Goal: Task Accomplishment & Management: Manage account settings

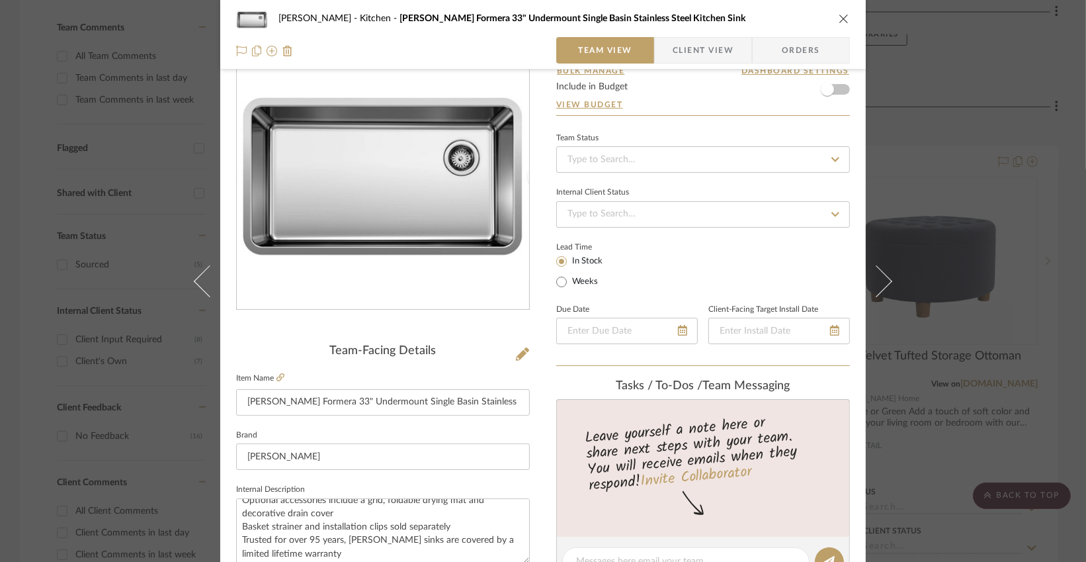
scroll to position [5, 0]
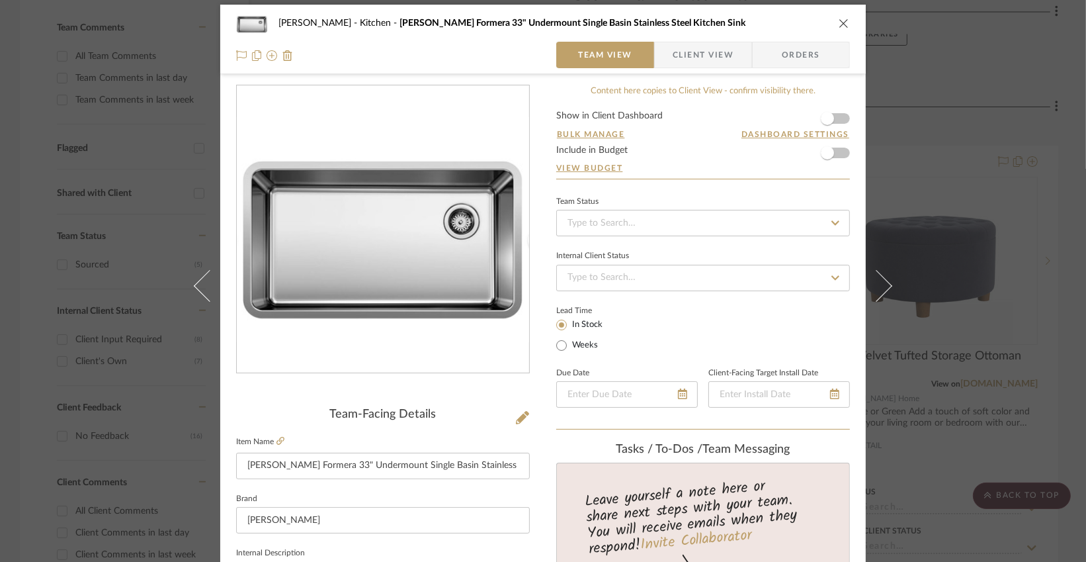
click at [839, 19] on icon "close" at bounding box center [844, 23] width 11 height 11
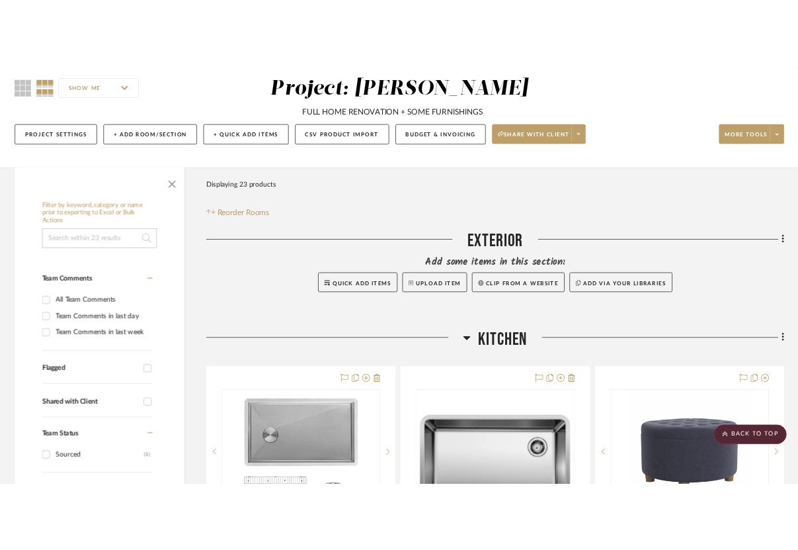
scroll to position [67, 0]
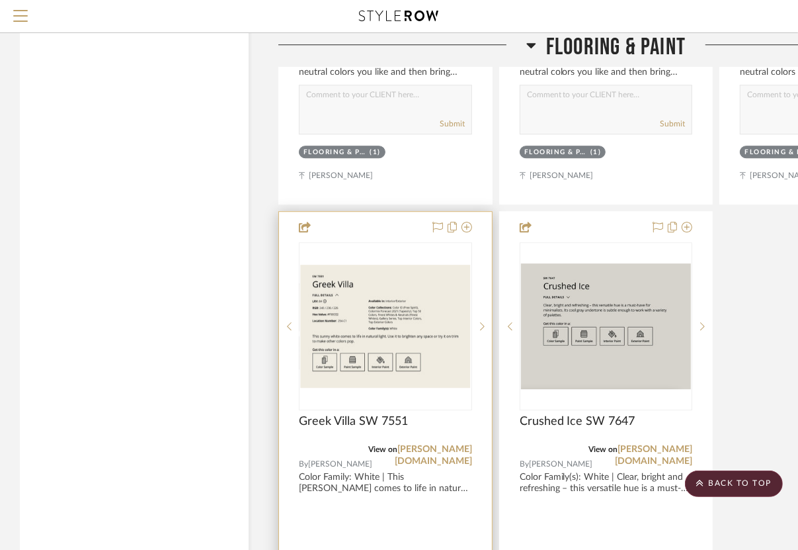
scroll to position [2702, 3]
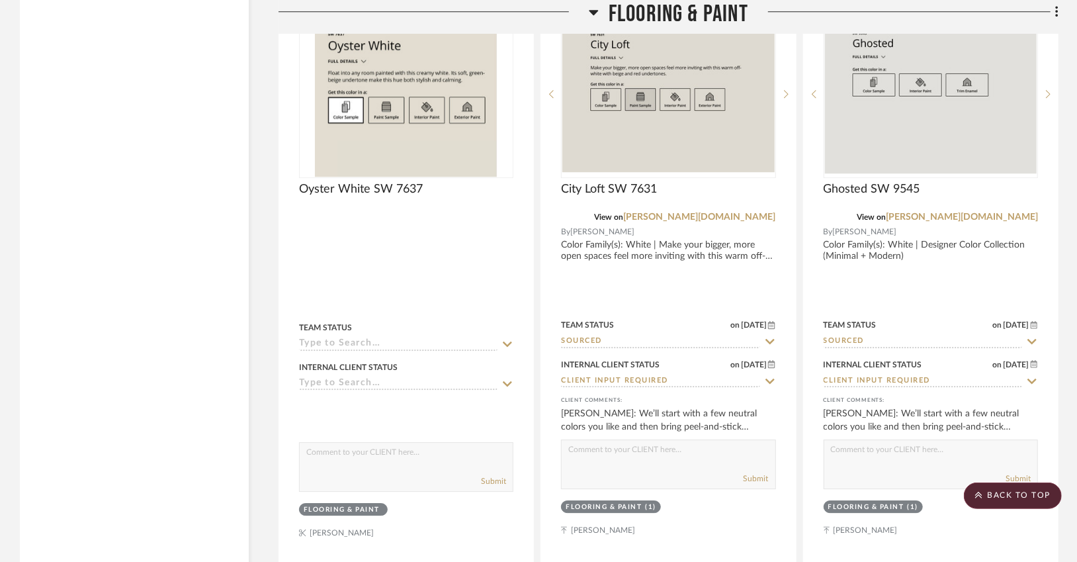
scroll to position [2417, 0]
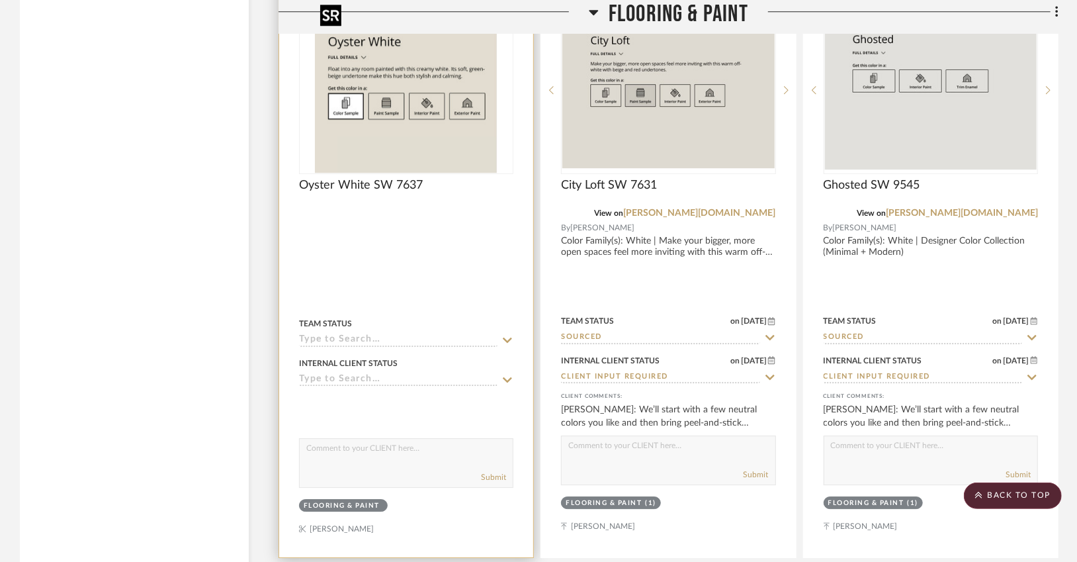
click at [471, 149] on img "0" at bounding box center [406, 89] width 183 height 165
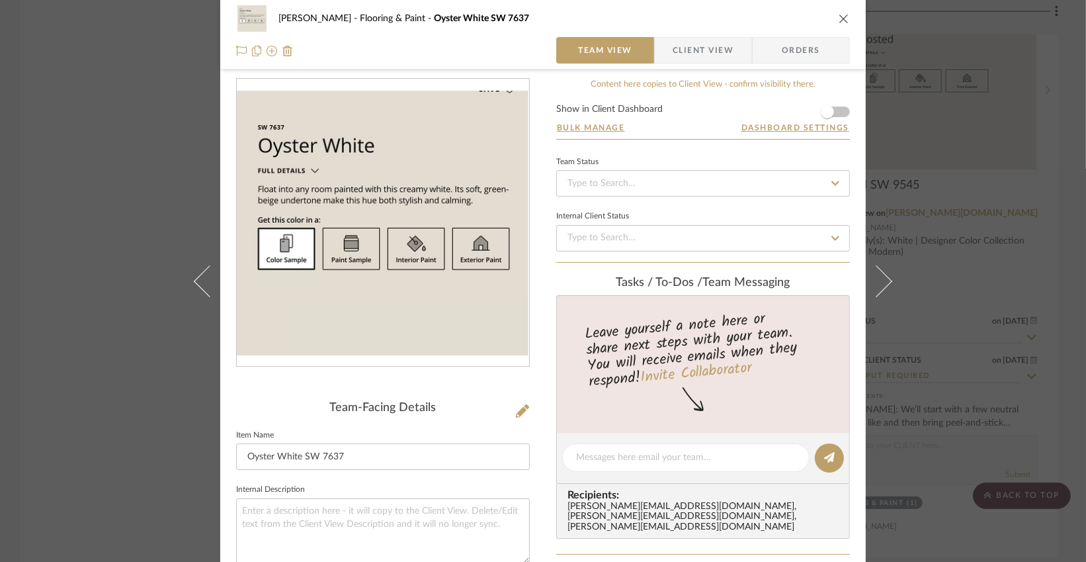
scroll to position [0, 0]
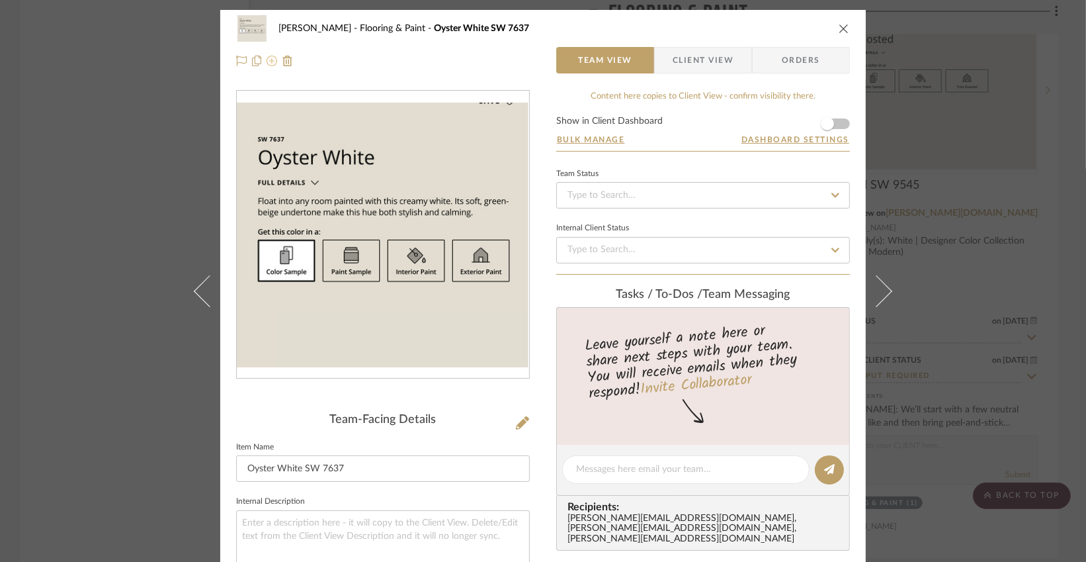
click at [267, 64] on icon at bounding box center [272, 61] width 11 height 11
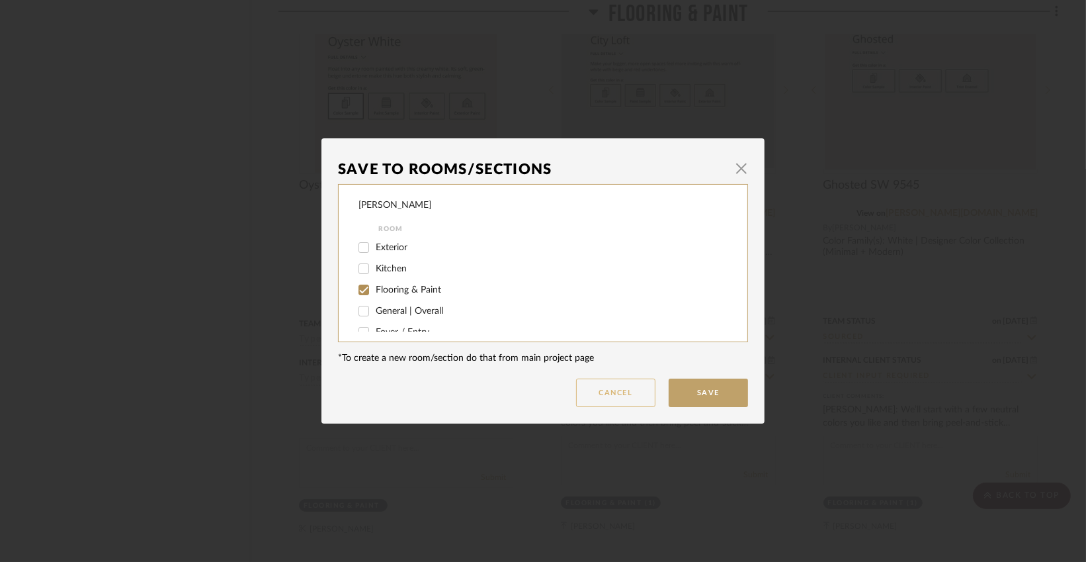
click at [606, 394] on button "Cancel" at bounding box center [615, 392] width 79 height 28
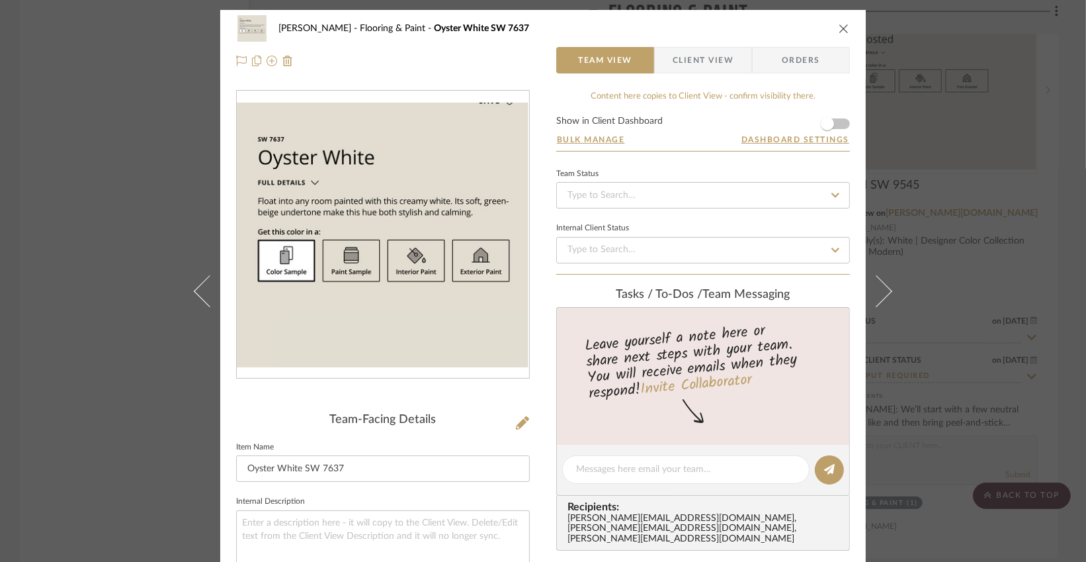
click at [807, 30] on icon "close" at bounding box center [844, 28] width 11 height 11
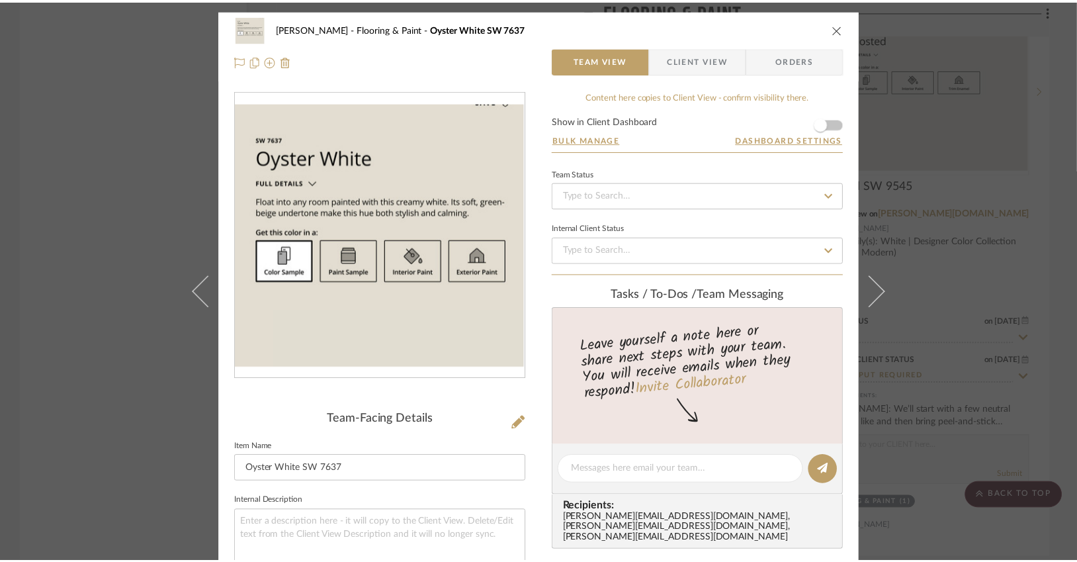
scroll to position [2417, 0]
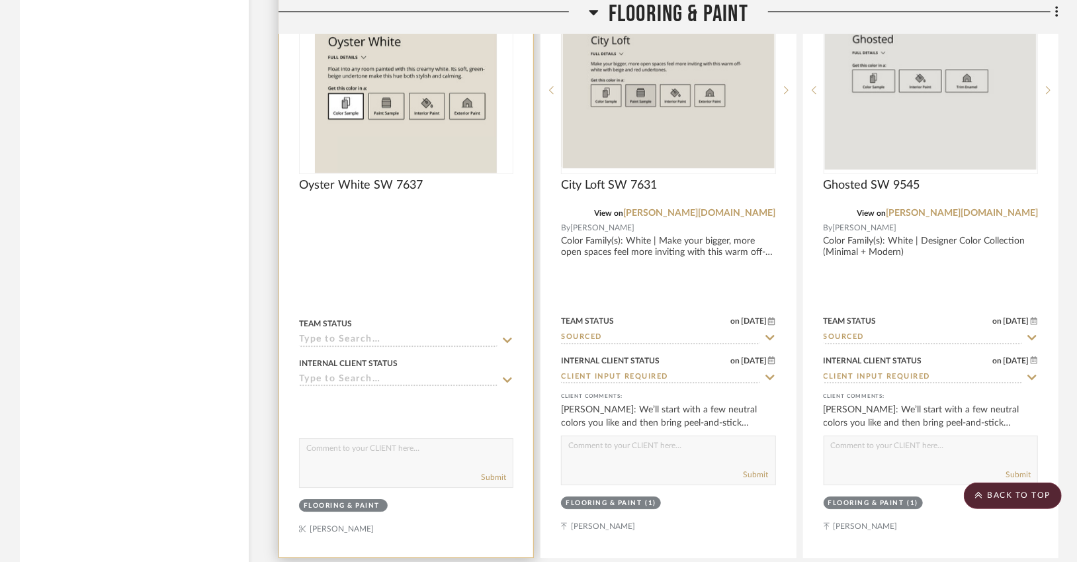
click at [445, 224] on div at bounding box center [406, 266] width 254 height 581
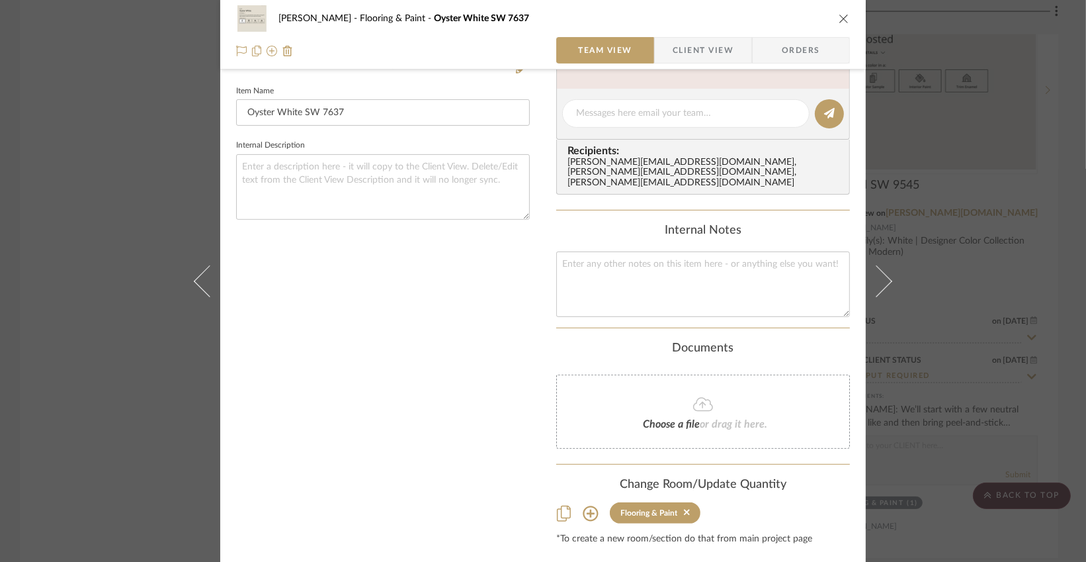
scroll to position [370, 0]
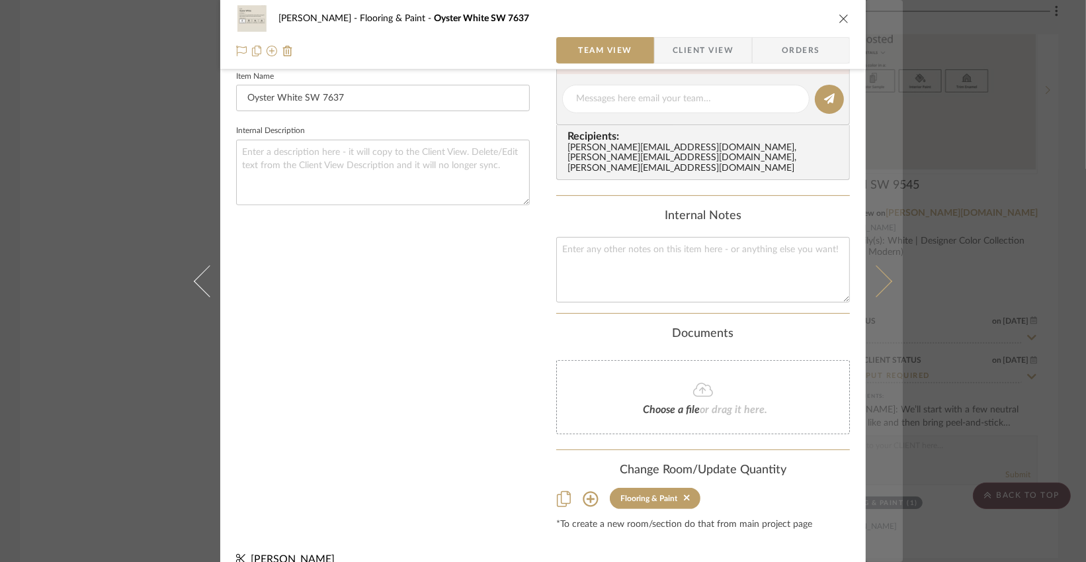
click at [807, 287] on icon at bounding box center [876, 281] width 32 height 32
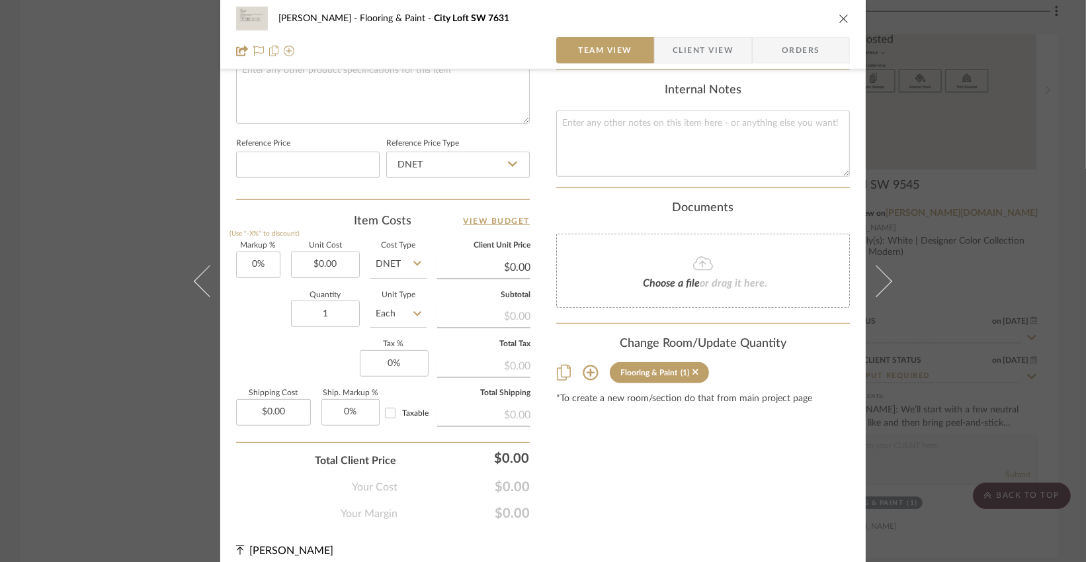
scroll to position [668, 0]
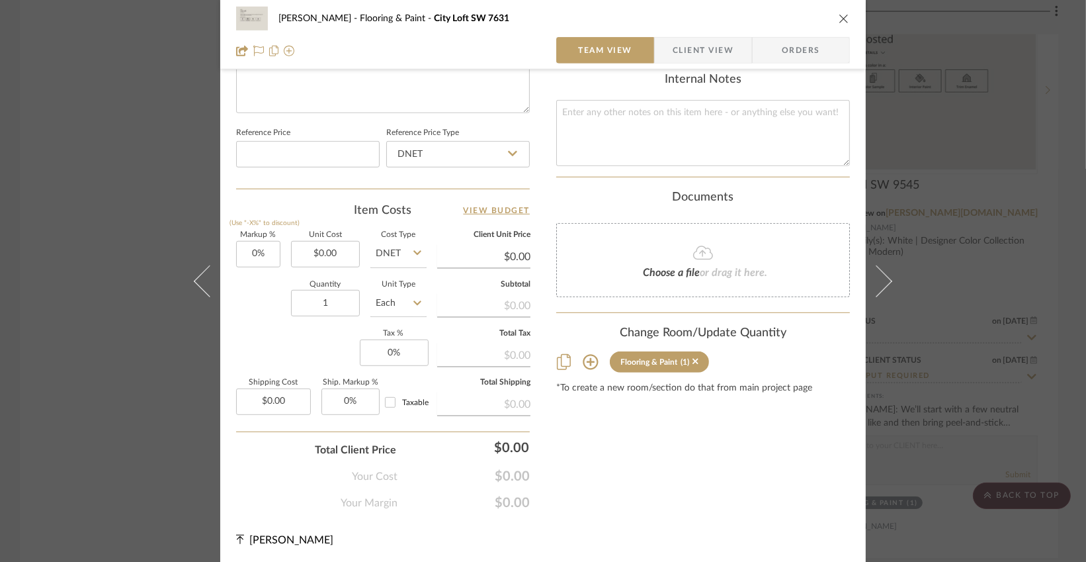
click at [807, 19] on icon "close" at bounding box center [844, 18] width 11 height 11
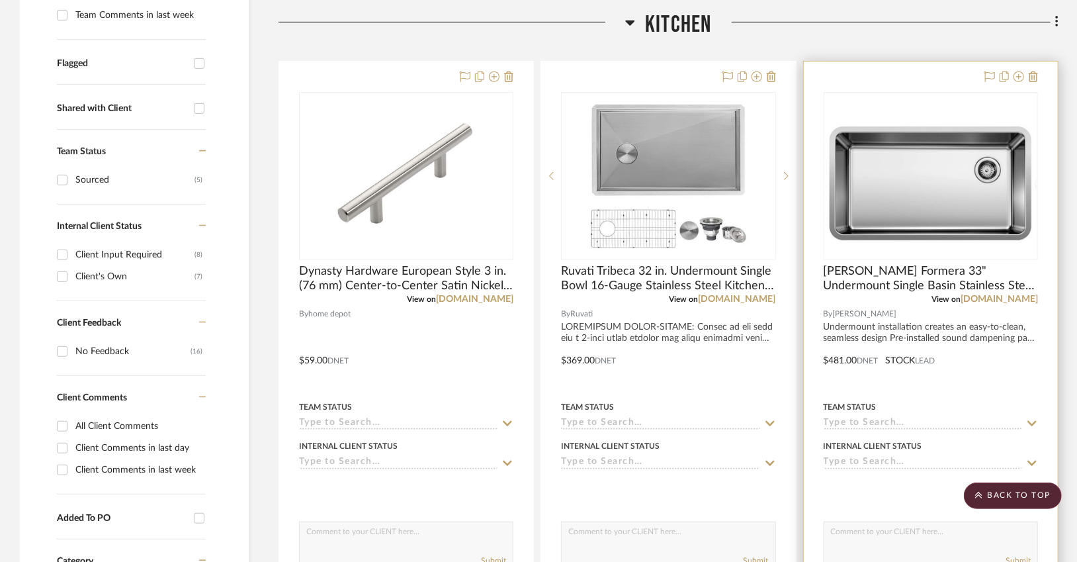
scroll to position [463, 0]
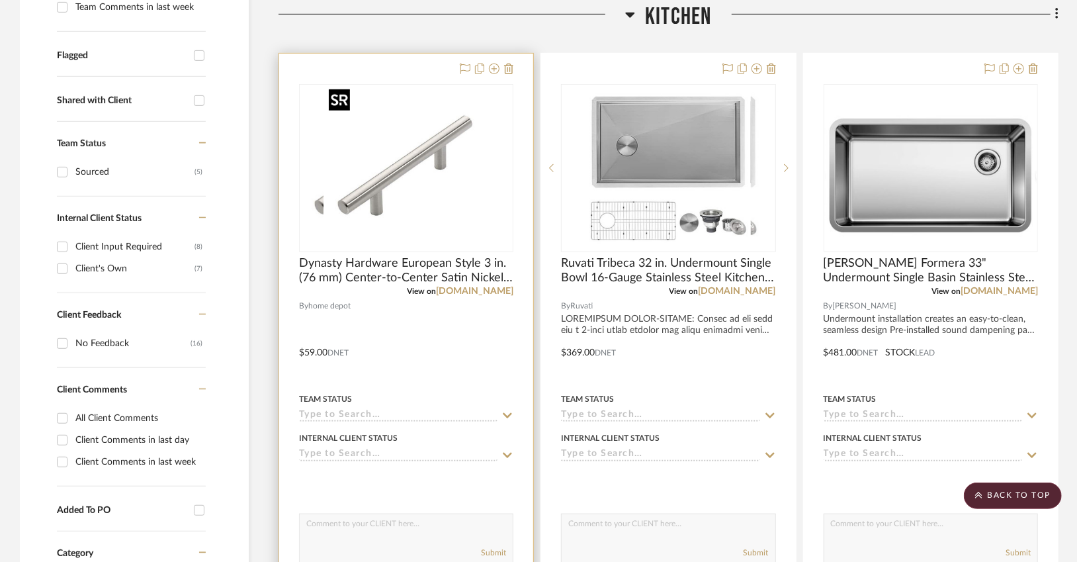
click at [458, 188] on div at bounding box center [406, 168] width 214 height 168
click at [486, 290] on link "[DOMAIN_NAME]" at bounding box center [474, 290] width 77 height 9
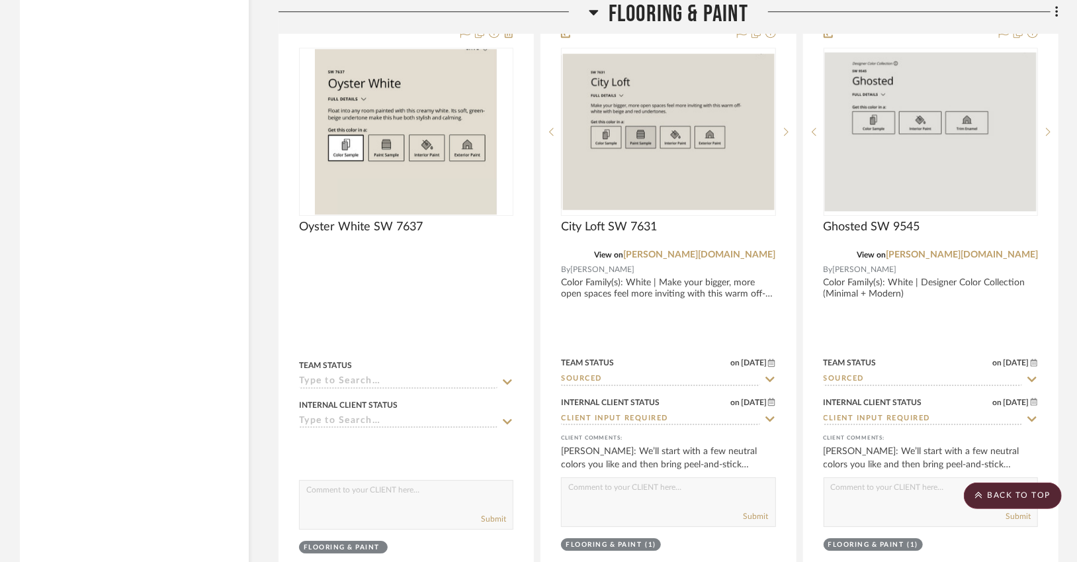
scroll to position [2373, 0]
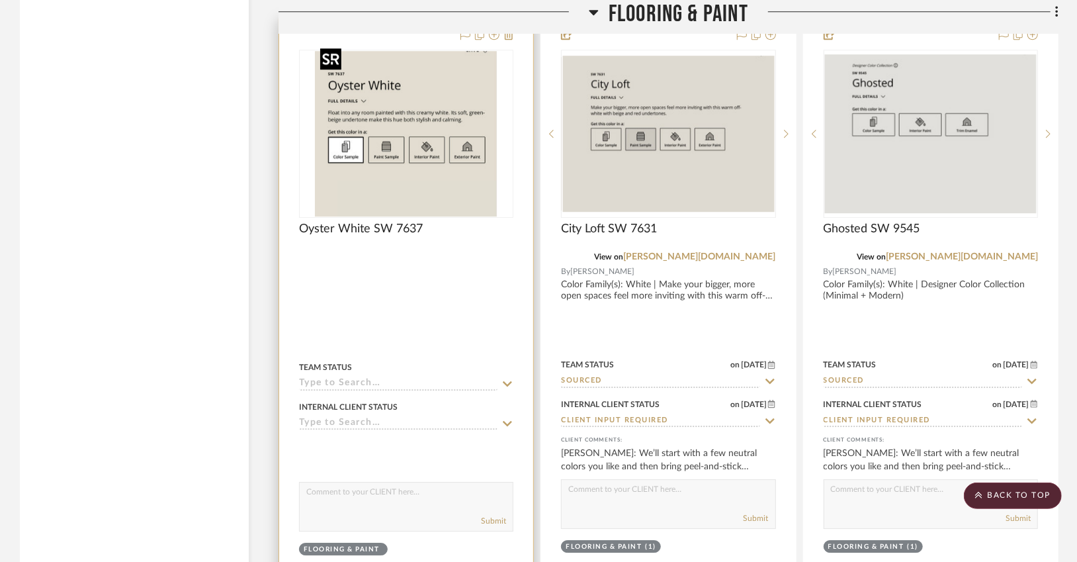
click at [454, 153] on img "0" at bounding box center [406, 133] width 183 height 165
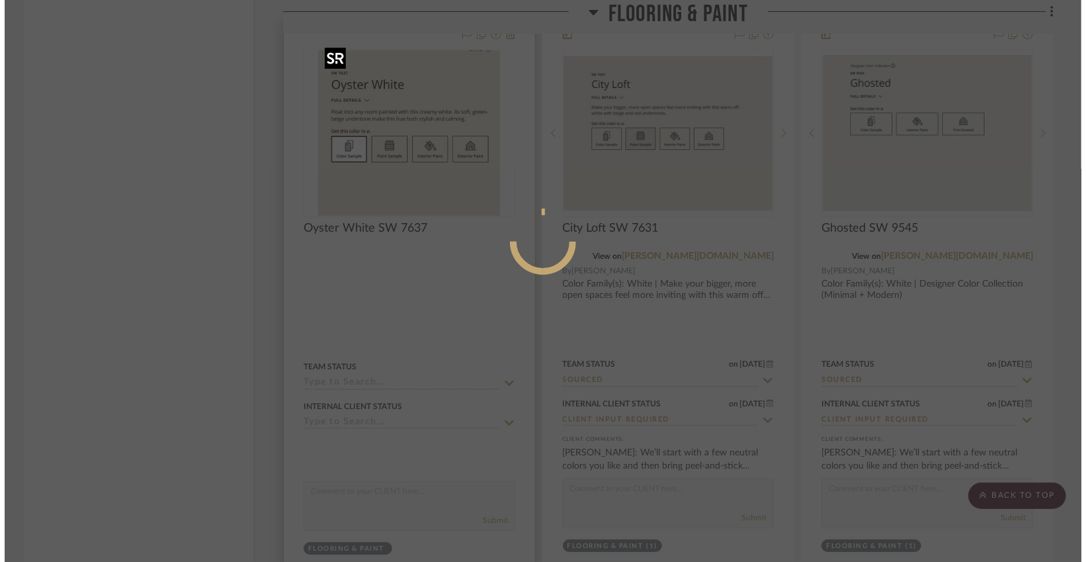
scroll to position [0, 0]
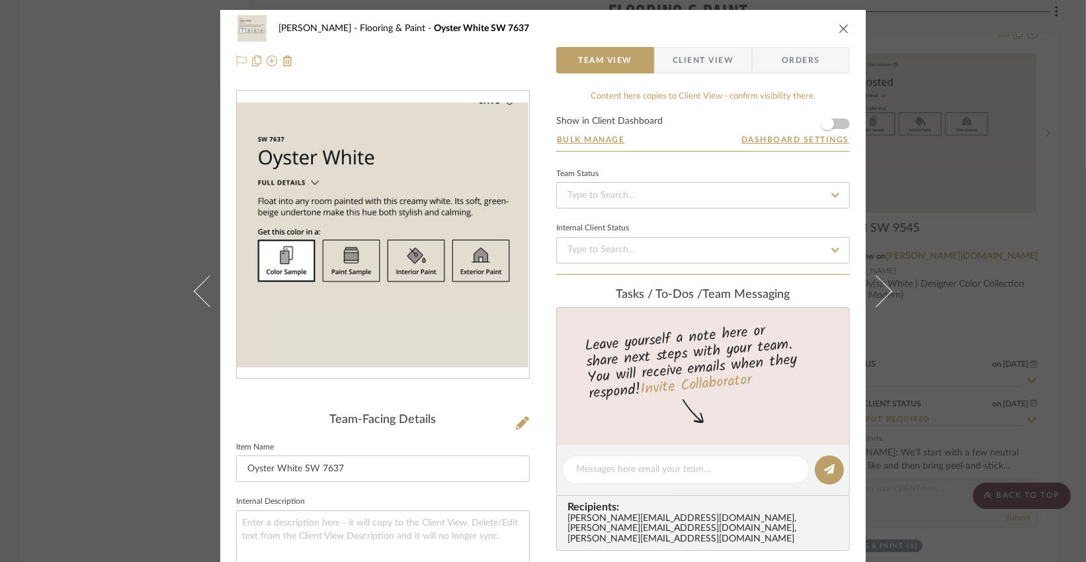
click at [236, 63] on icon at bounding box center [241, 61] width 11 height 11
click at [237, 60] on icon at bounding box center [241, 61] width 11 height 11
click at [253, 66] on icon at bounding box center [256, 61] width 9 height 11
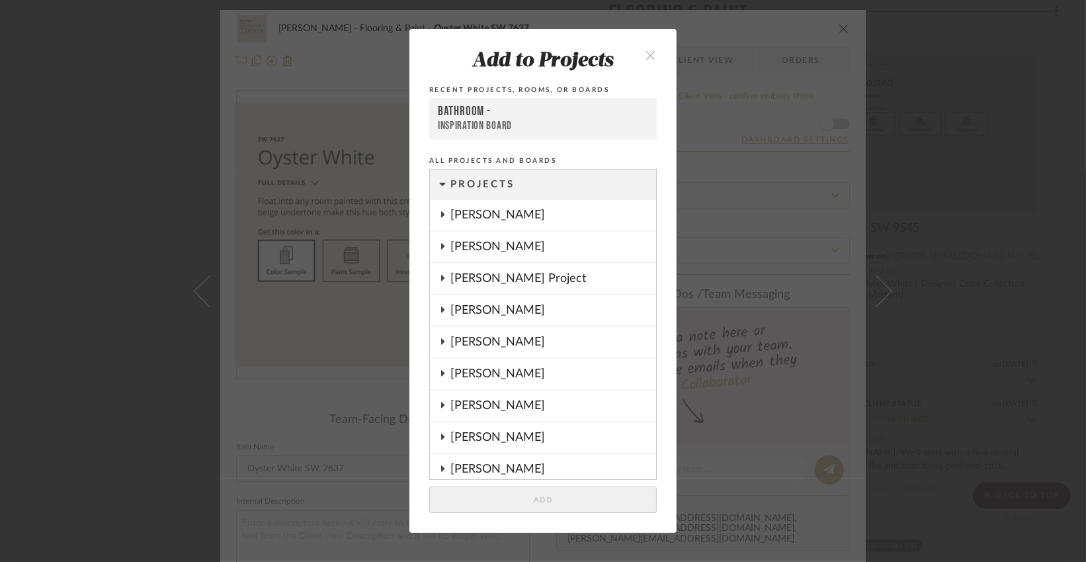
click at [651, 52] on button "close" at bounding box center [650, 54] width 39 height 27
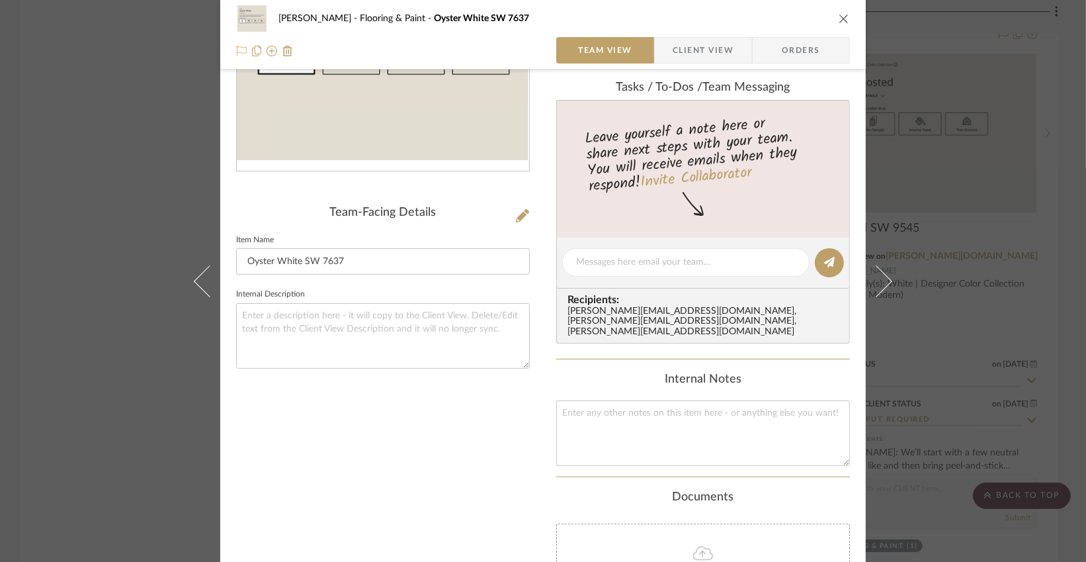
scroll to position [175, 0]
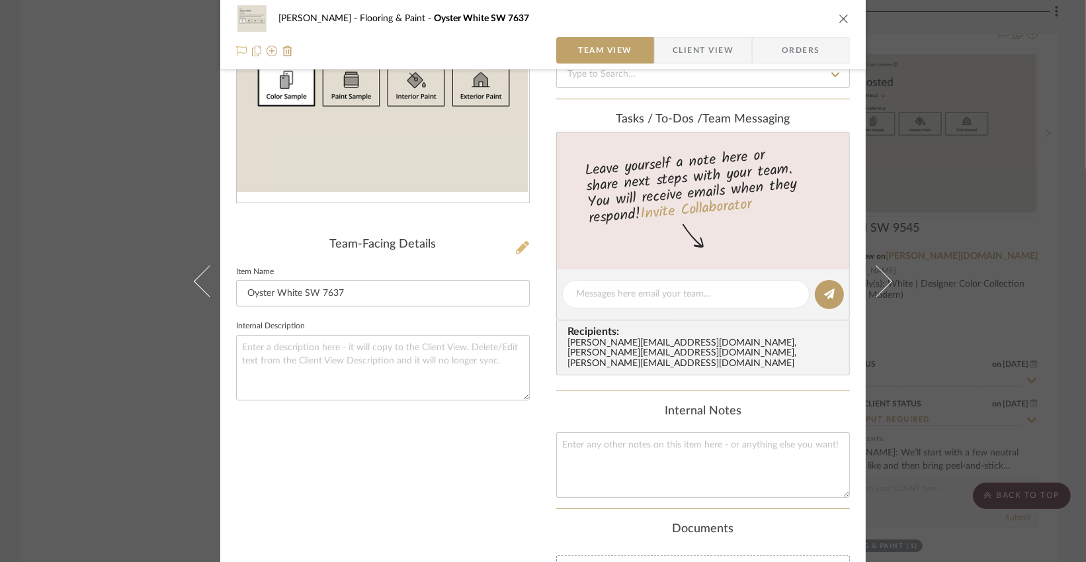
click at [519, 251] on icon at bounding box center [522, 247] width 13 height 13
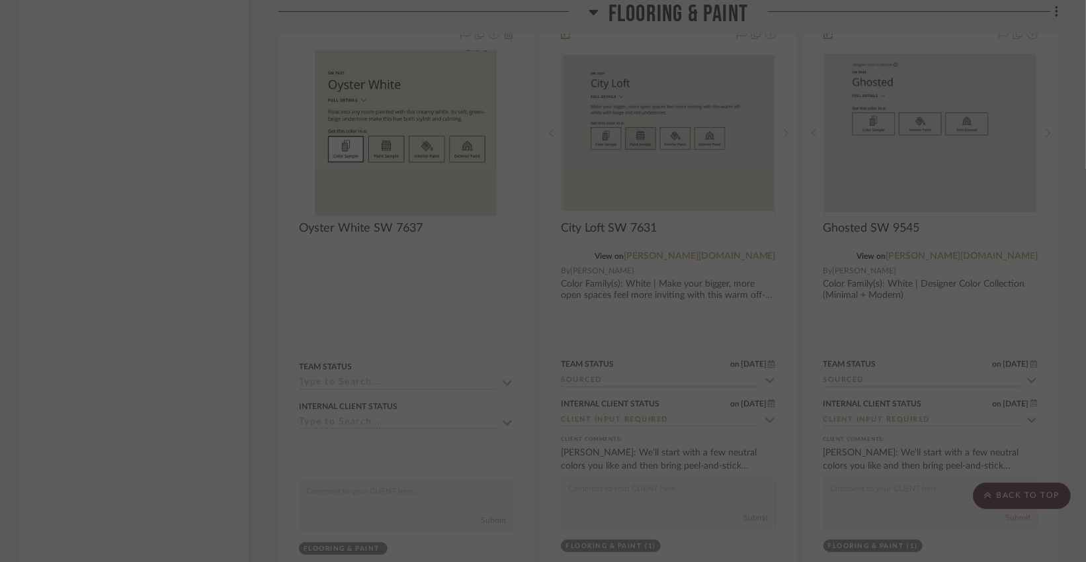
scroll to position [0, 0]
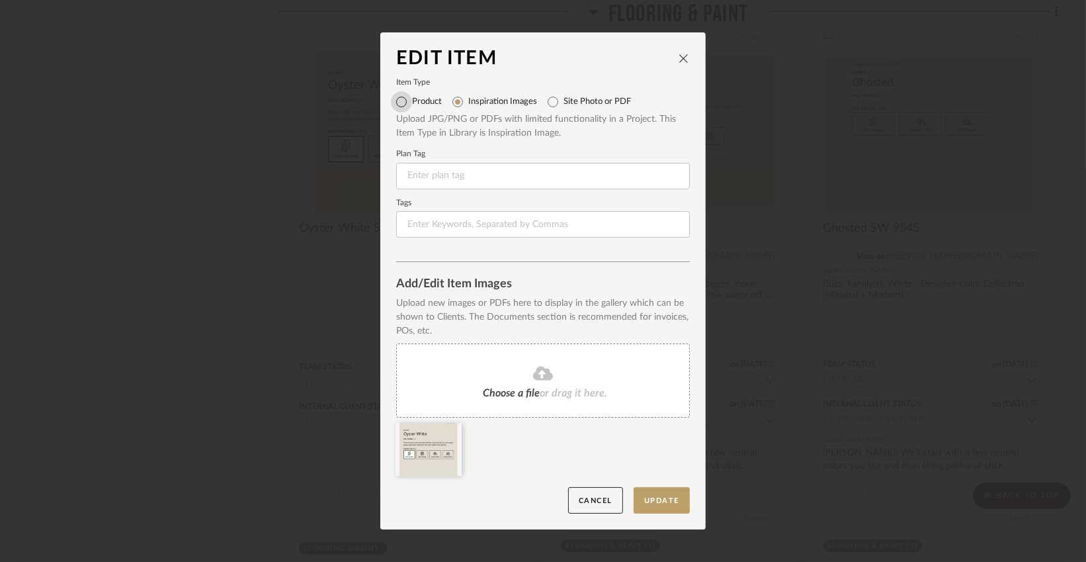
click at [400, 100] on input "Product" at bounding box center [401, 101] width 21 height 21
radio input "true"
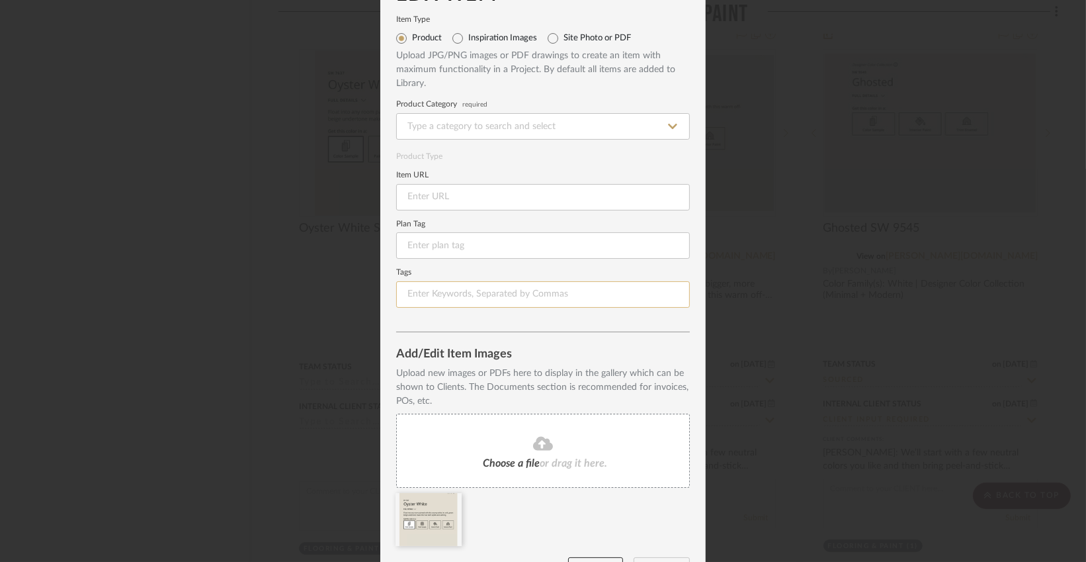
scroll to position [23, 0]
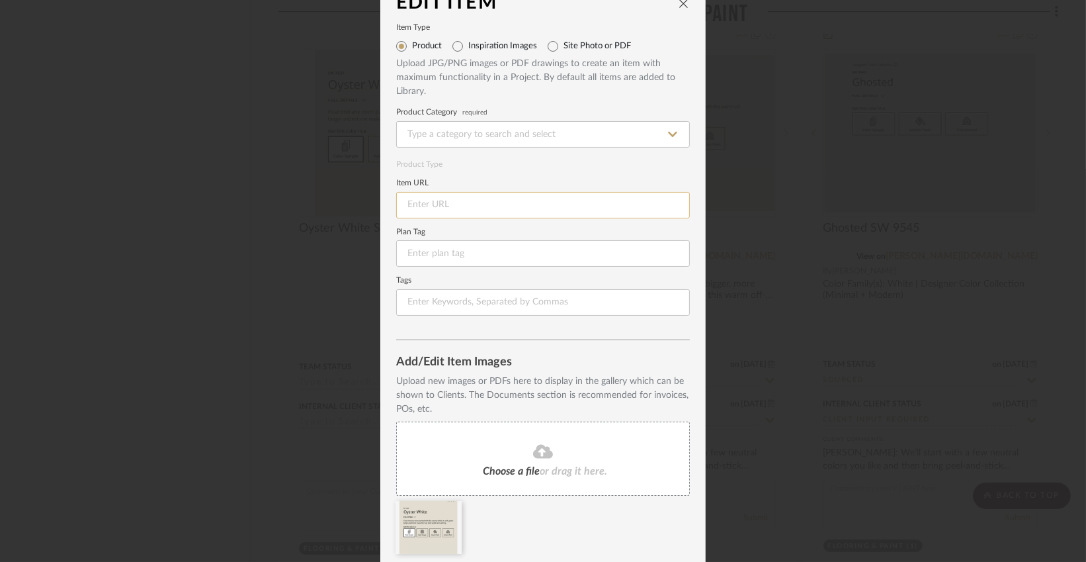
click at [449, 200] on input at bounding box center [543, 205] width 294 height 26
paste input "https://www.sherwin-williams.com/en-us/color/color-family/white-paint-colors/sw…"
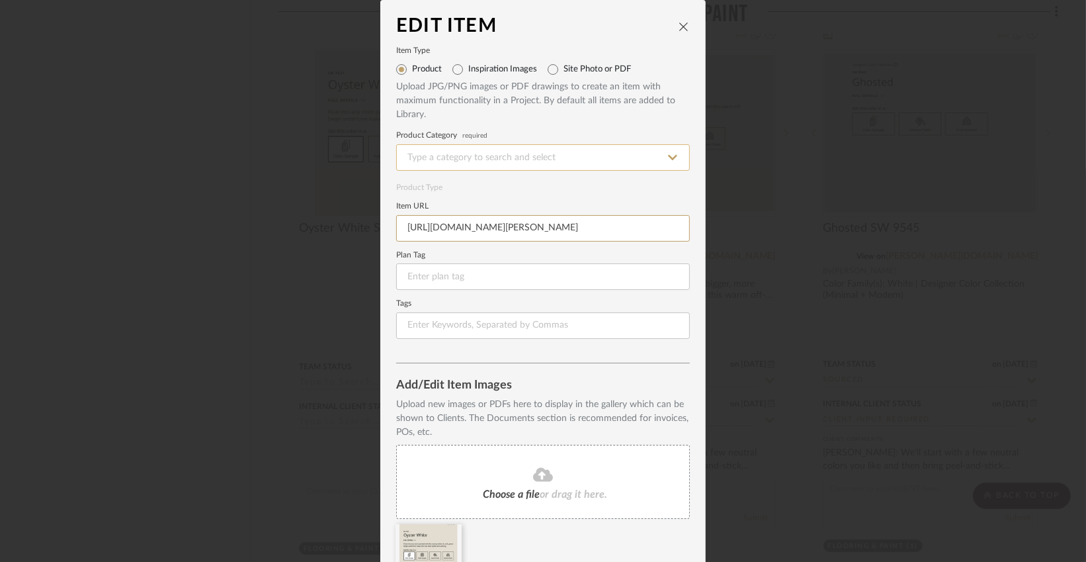
type input "https://www.sherwin-williams.com/en-us/color/color-family/white-paint-colors/sw…"
click at [591, 157] on input at bounding box center [543, 157] width 294 height 26
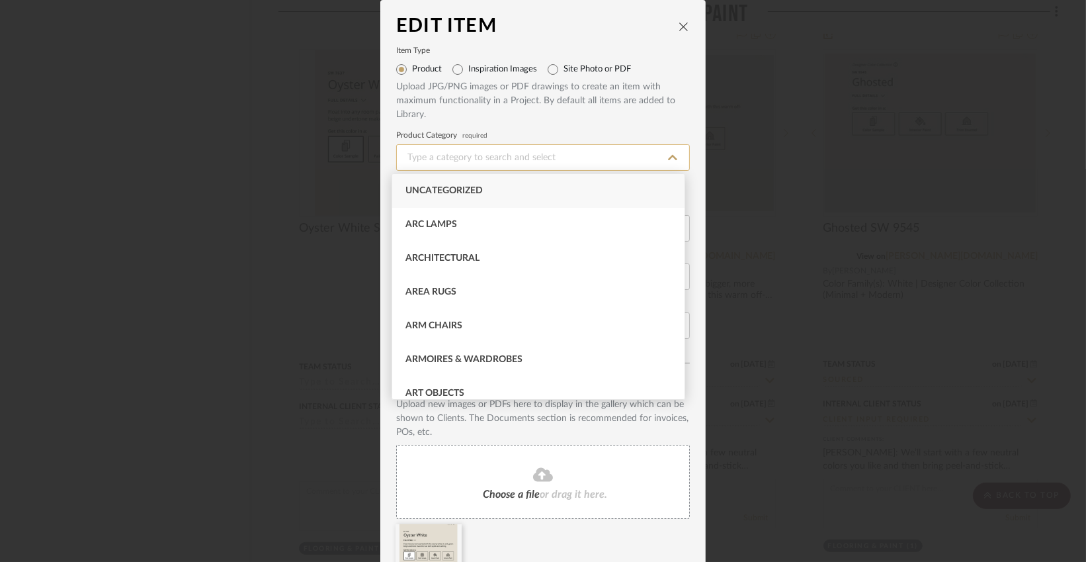
type input "a"
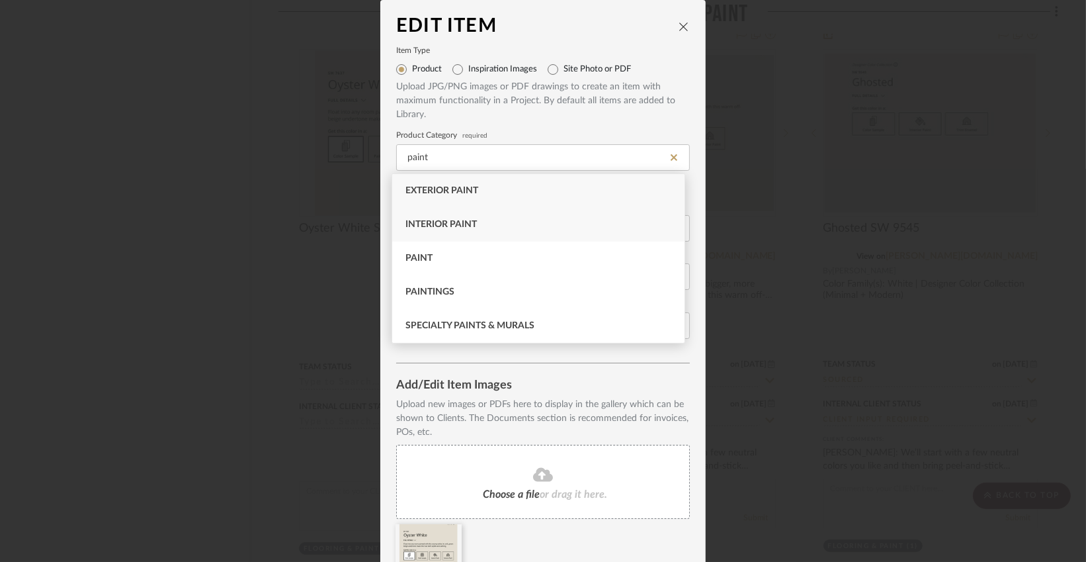
click at [464, 226] on span "Interior Paint" at bounding box center [440, 224] width 71 height 9
type input "Interior Paint"
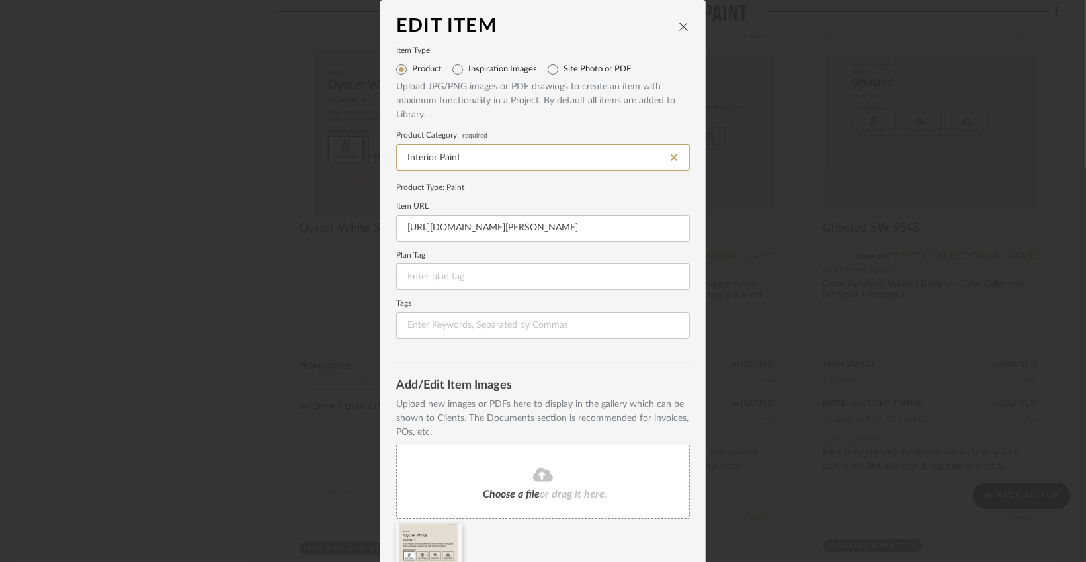
scroll to position [67, 0]
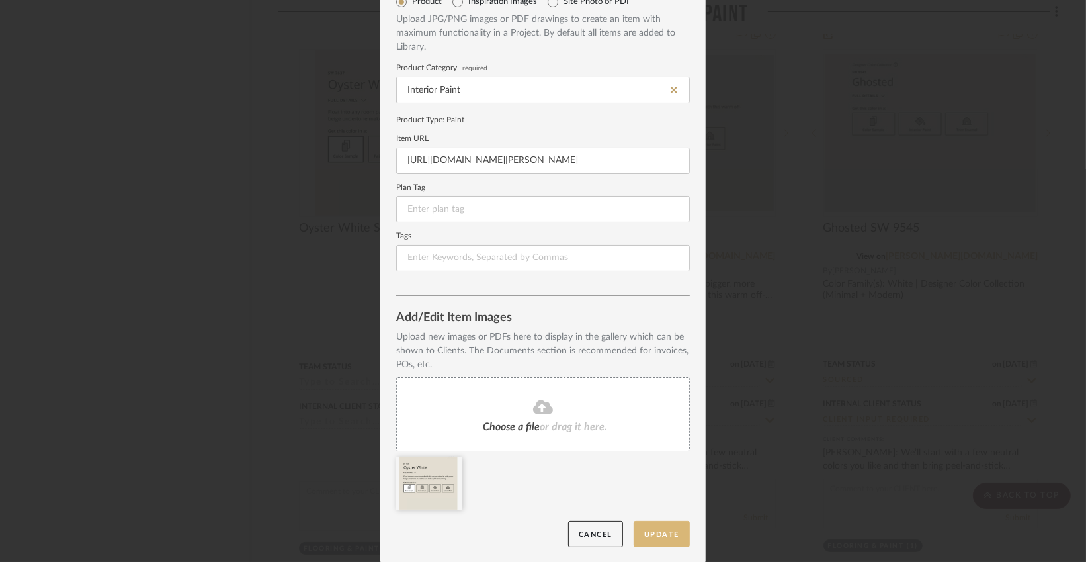
click at [661, 526] on button "Update" at bounding box center [662, 534] width 56 height 27
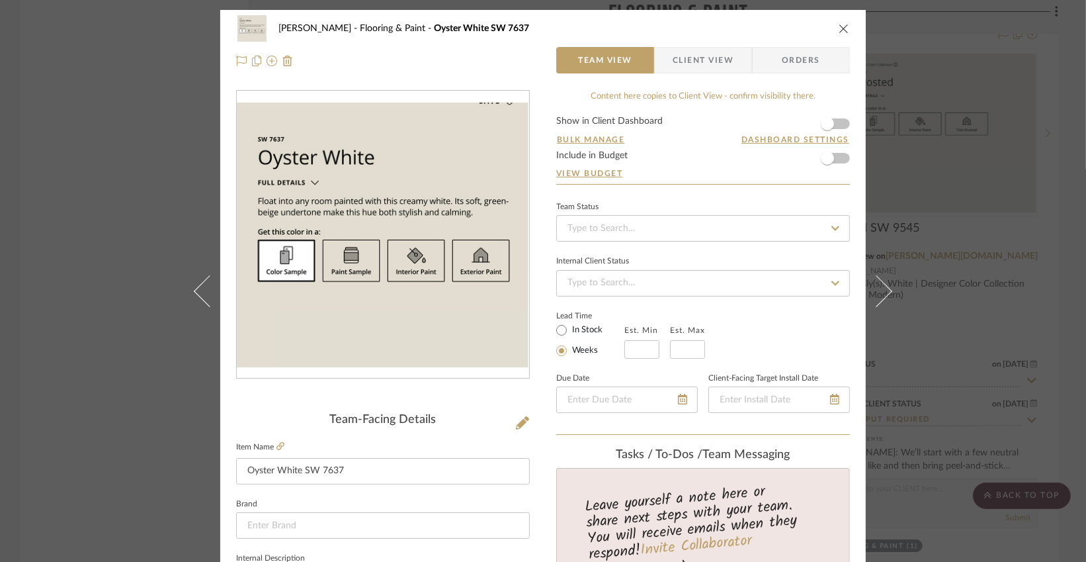
click at [807, 27] on icon "close" at bounding box center [844, 28] width 11 height 11
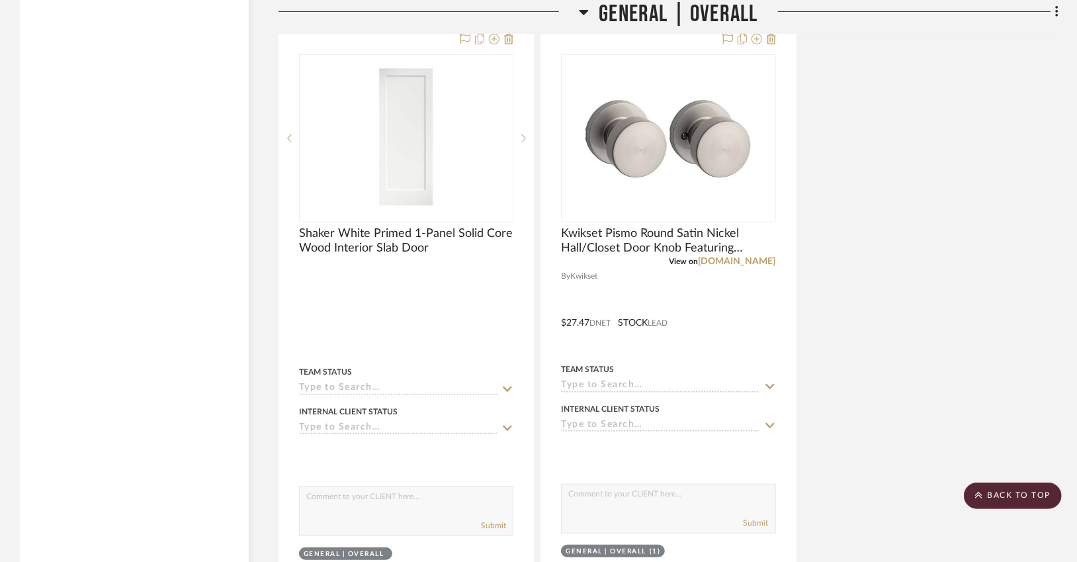
scroll to position [3597, 0]
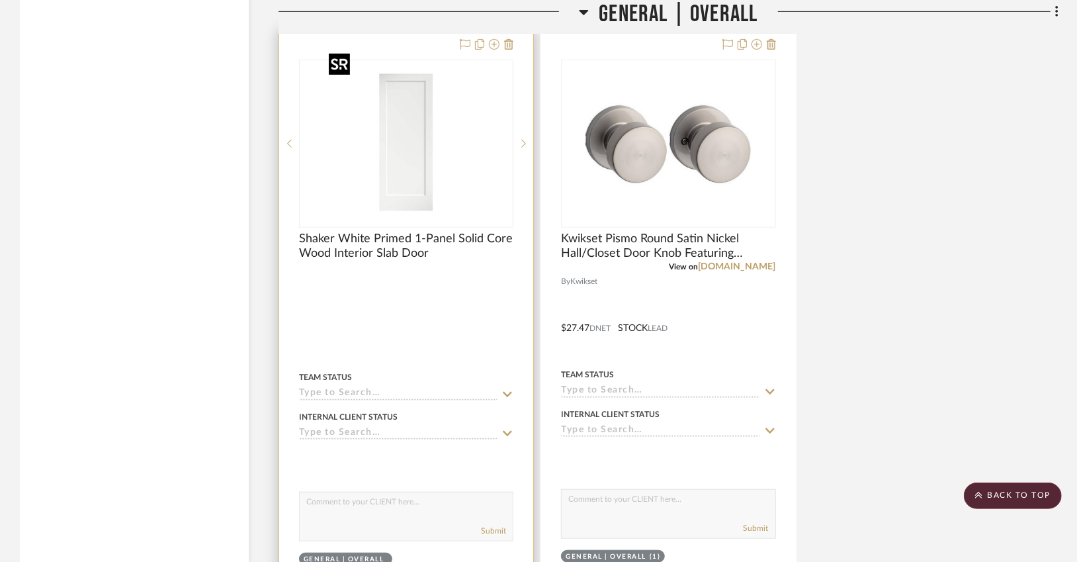
click at [411, 165] on img "0" at bounding box center [405, 143] width 165 height 165
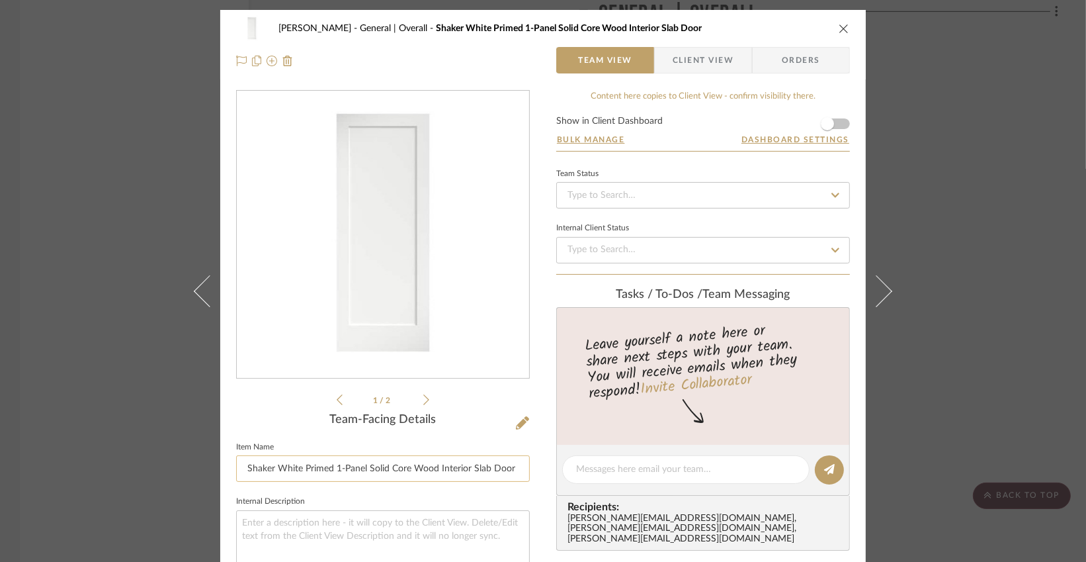
click at [501, 460] on input "Shaker White Primed 1-Panel Solid Core Wood Interior Slab Door" at bounding box center [383, 468] width 294 height 26
click at [519, 420] on icon at bounding box center [522, 422] width 13 height 13
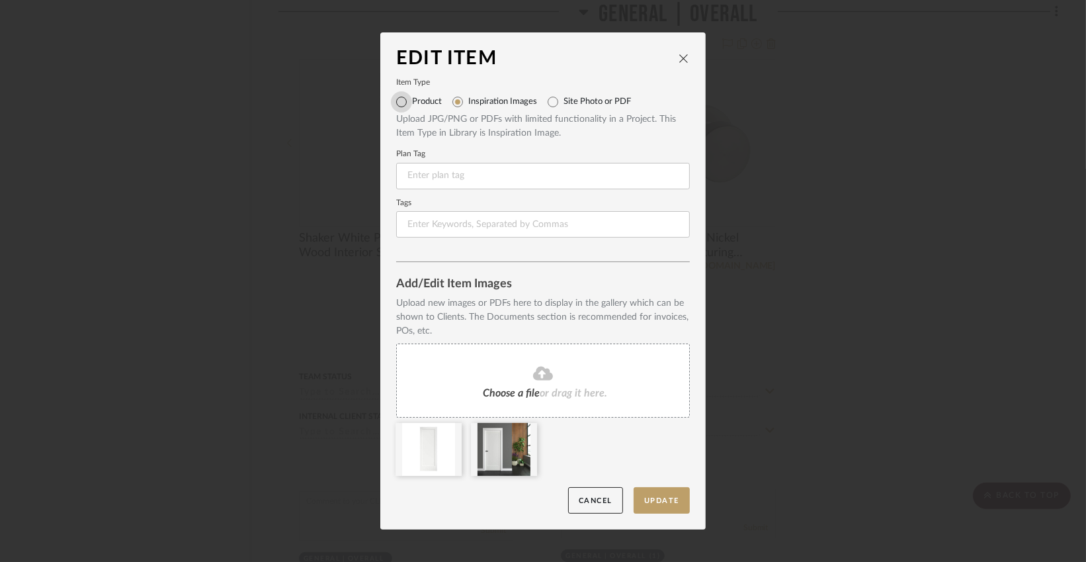
click at [398, 102] on input "Product" at bounding box center [401, 101] width 21 height 21
radio input "true"
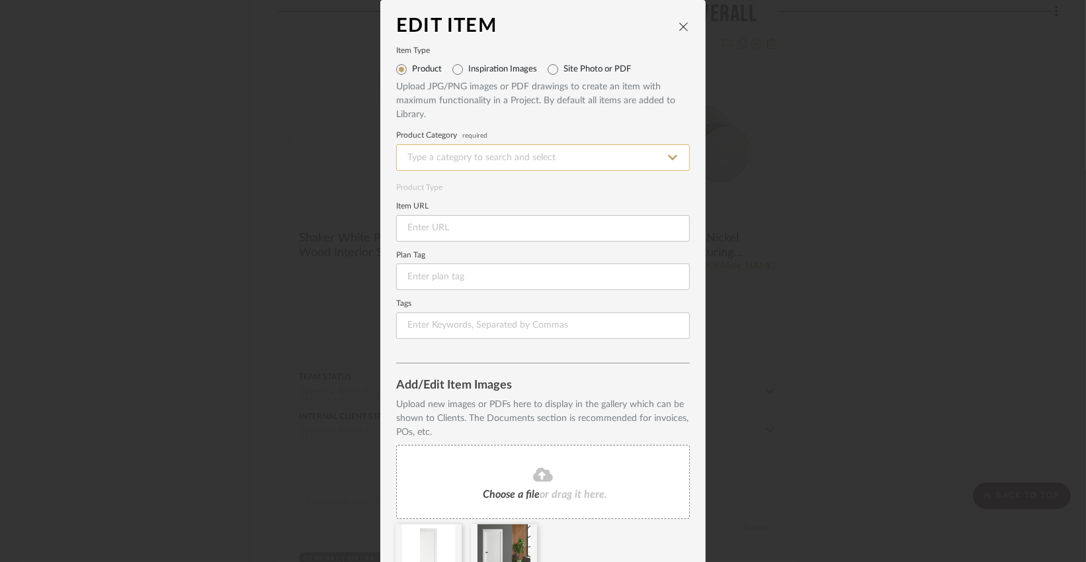
click at [487, 156] on input at bounding box center [543, 157] width 294 height 26
type input "Interior Door"
click at [477, 237] on input at bounding box center [543, 228] width 294 height 26
click at [551, 163] on input at bounding box center [543, 157] width 294 height 26
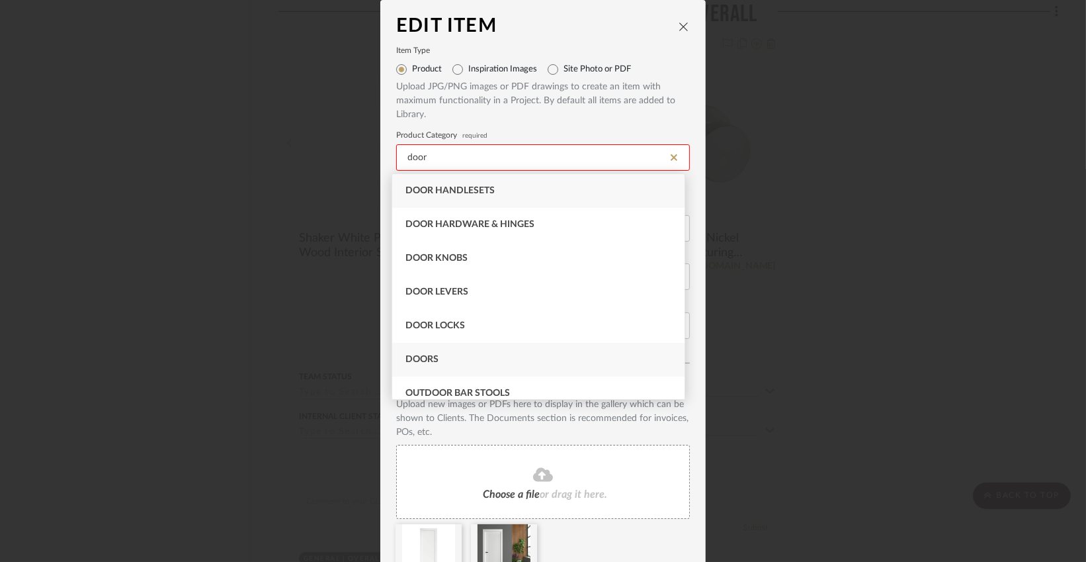
click at [466, 354] on div "Doors" at bounding box center [538, 360] width 292 height 34
type input "Doors"
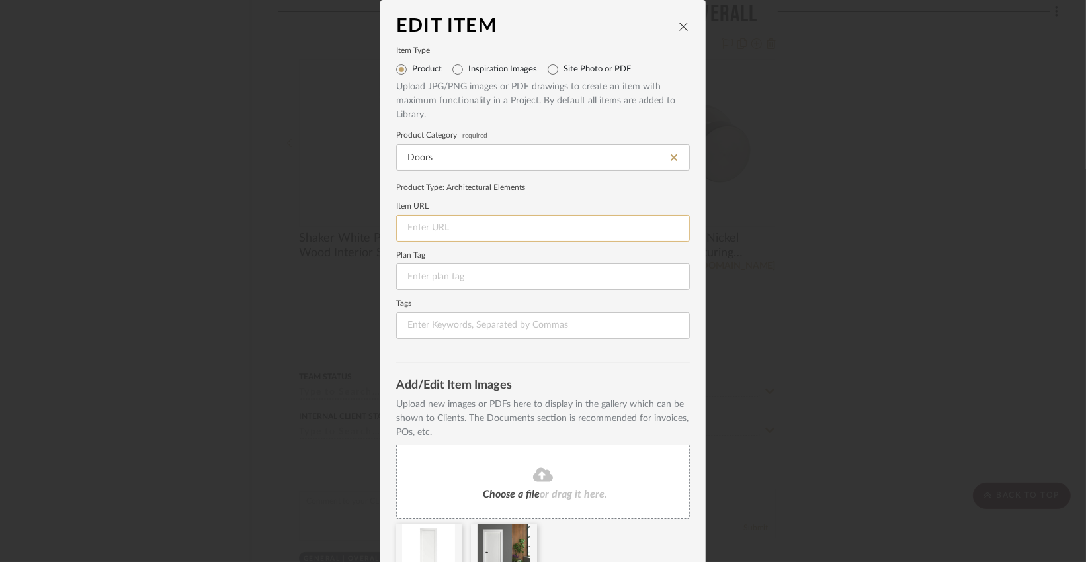
click at [468, 228] on input at bounding box center [543, 228] width 294 height 26
paste input "https://www.homedepot.com/pep/eightdoors-30-in-x-80-in-x-1-3-8-in-Shaker-White-…"
type input "https://www.homedepot.com/pep/eightdoors-30-in-x-80-in-x-1-3-8-in-Shaker-White-…"
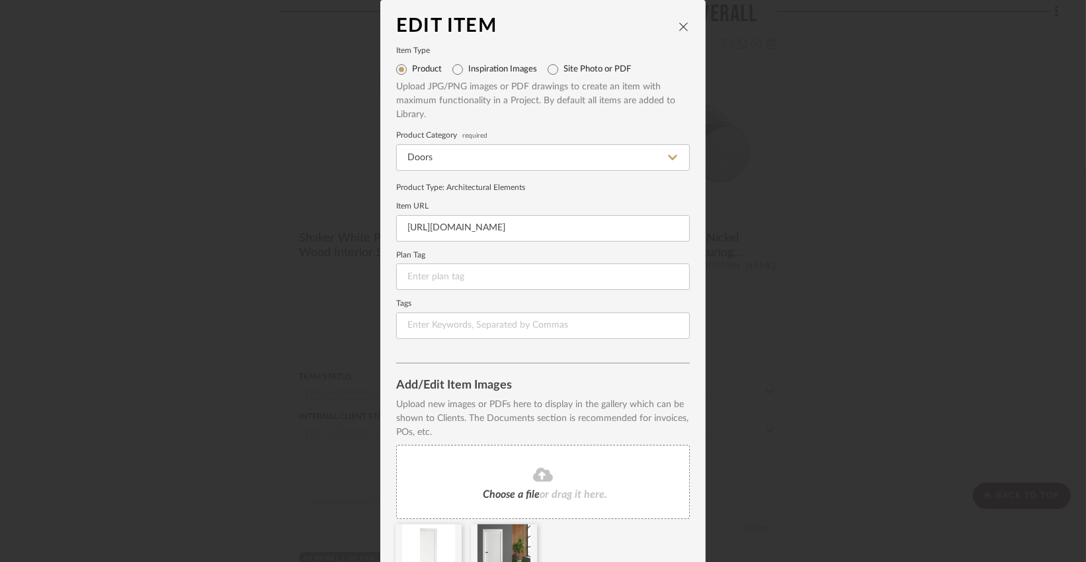
click at [463, 353] on edit-item-form "Item Type Product Inspiration Images Site Photo or PDF Upload JPG/PNG images or…" at bounding box center [543, 205] width 294 height 315
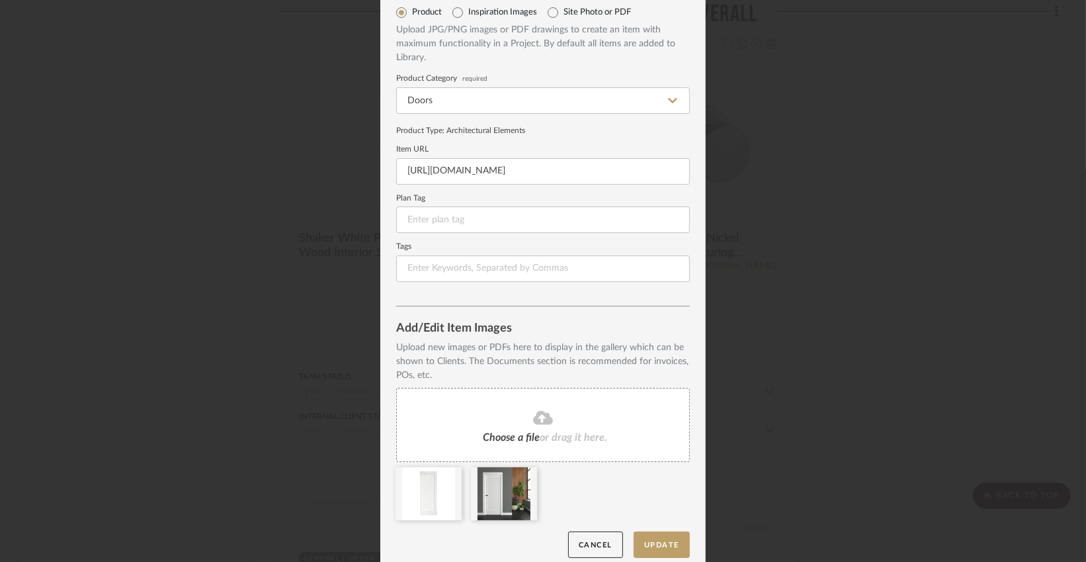
scroll to position [67, 0]
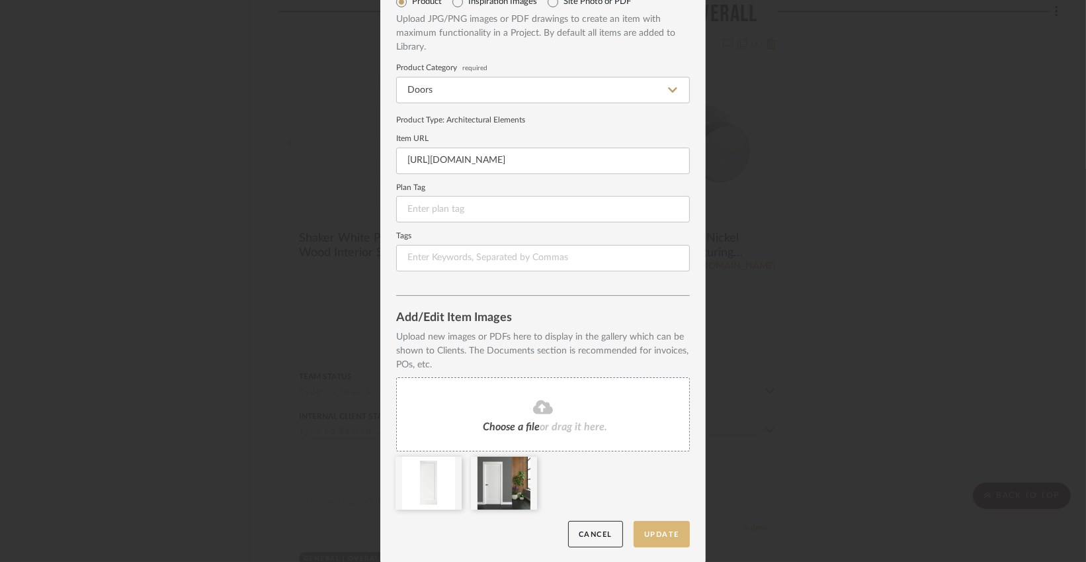
click at [676, 532] on button "Update" at bounding box center [662, 534] width 56 height 27
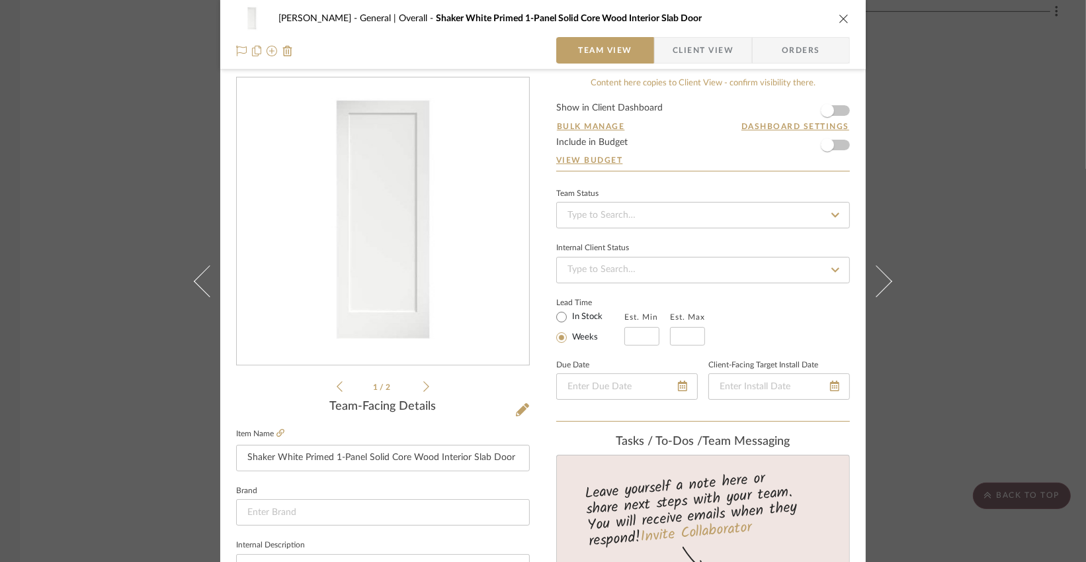
scroll to position [0, 0]
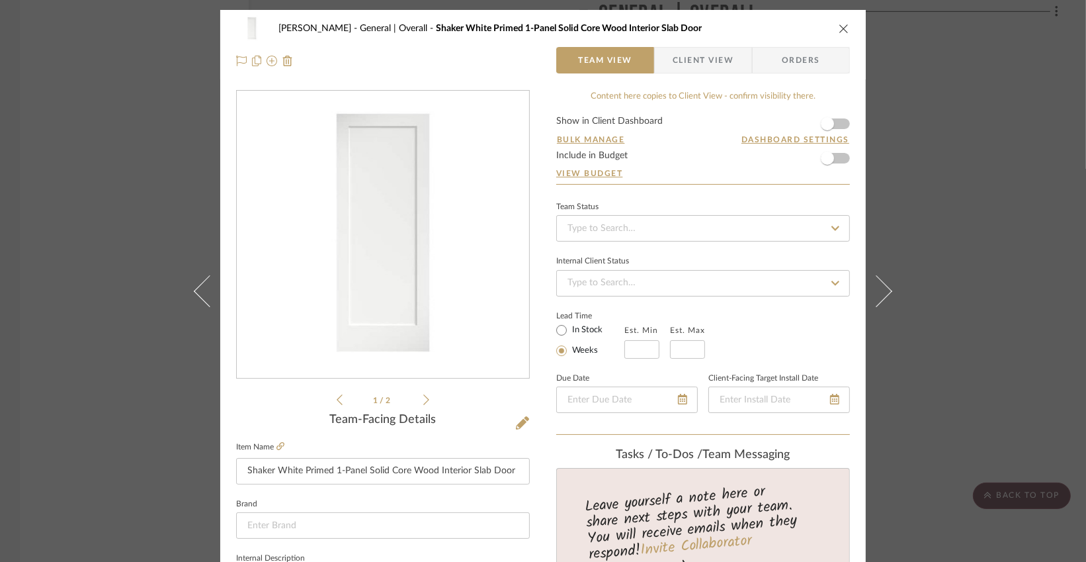
click at [807, 28] on icon "close" at bounding box center [844, 28] width 11 height 11
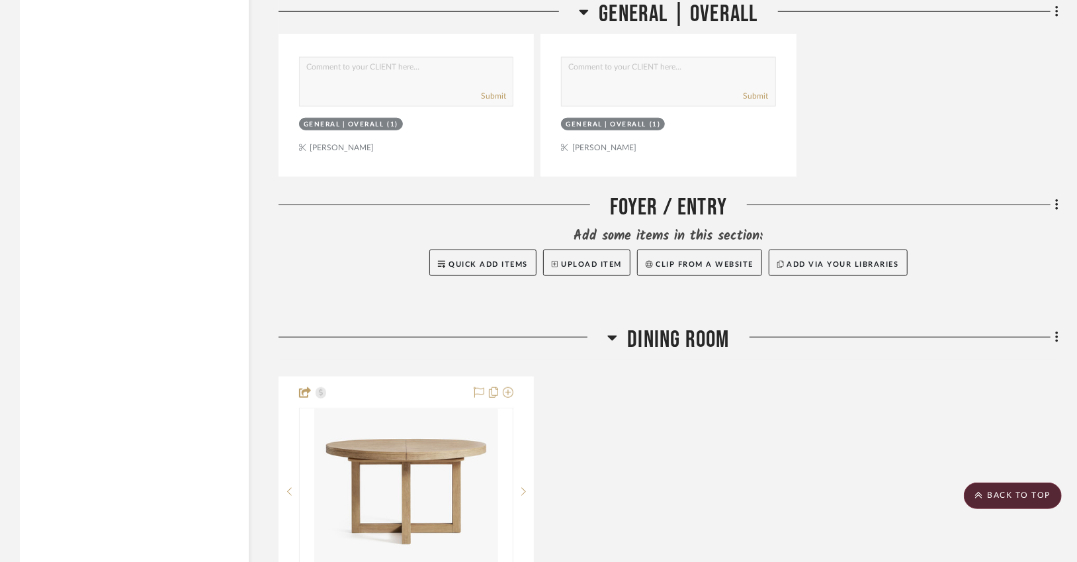
scroll to position [4029, 0]
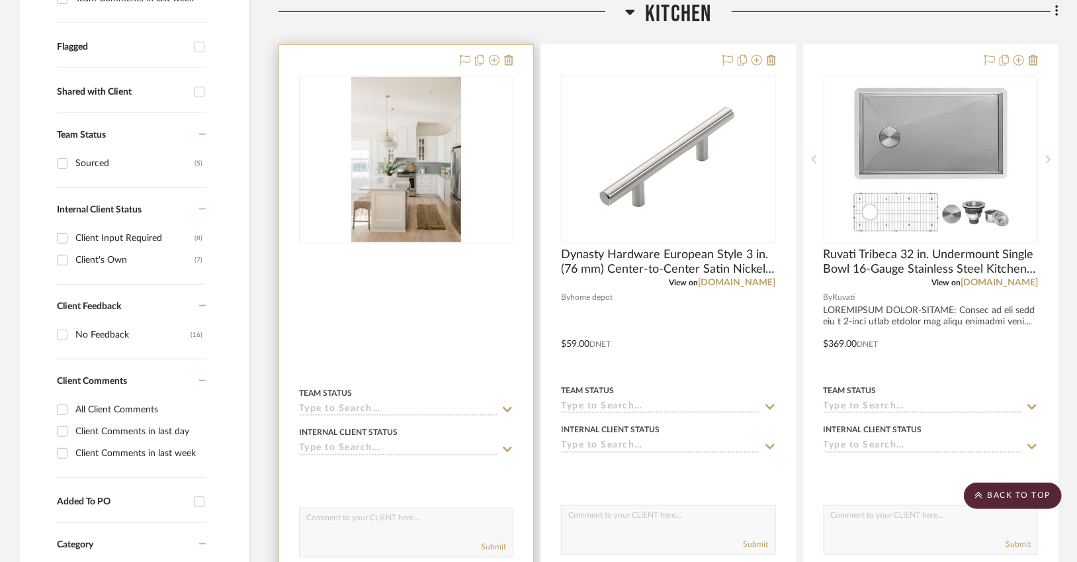
scroll to position [476, 0]
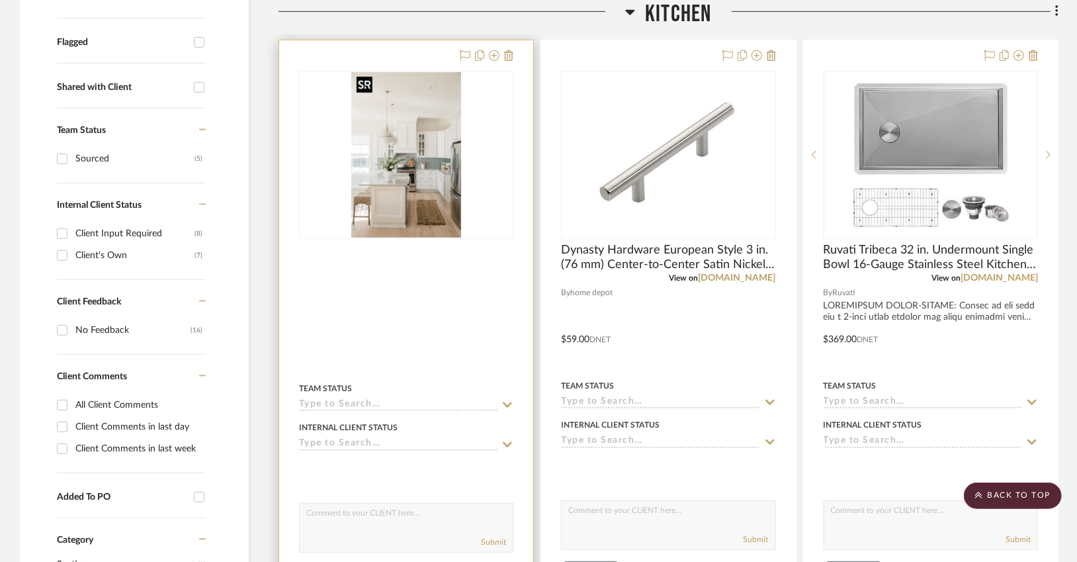
click at [447, 200] on img "0" at bounding box center [406, 154] width 110 height 165
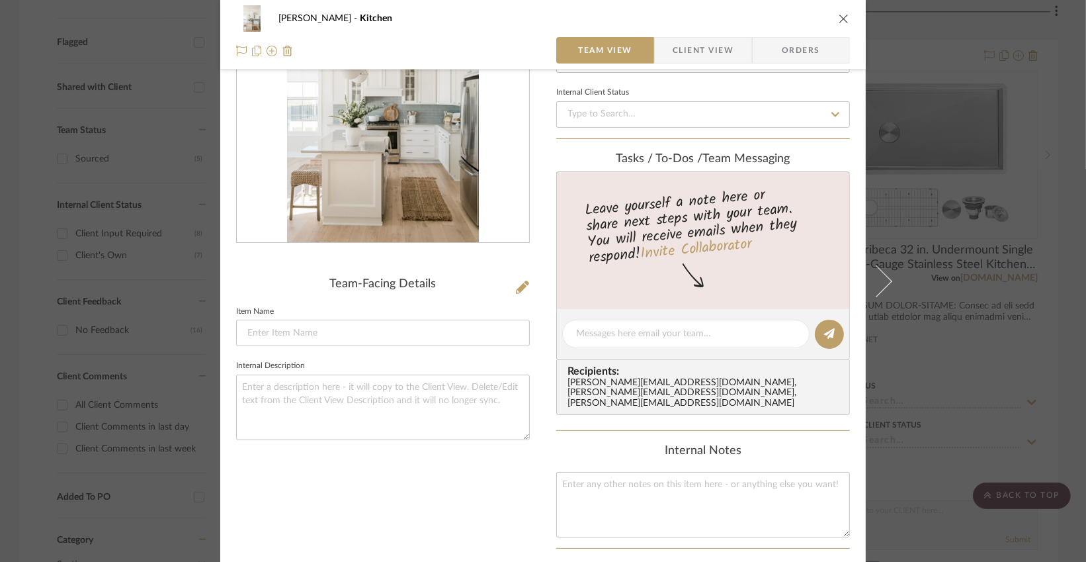
scroll to position [134, 0]
click at [516, 288] on icon at bounding box center [522, 288] width 13 height 13
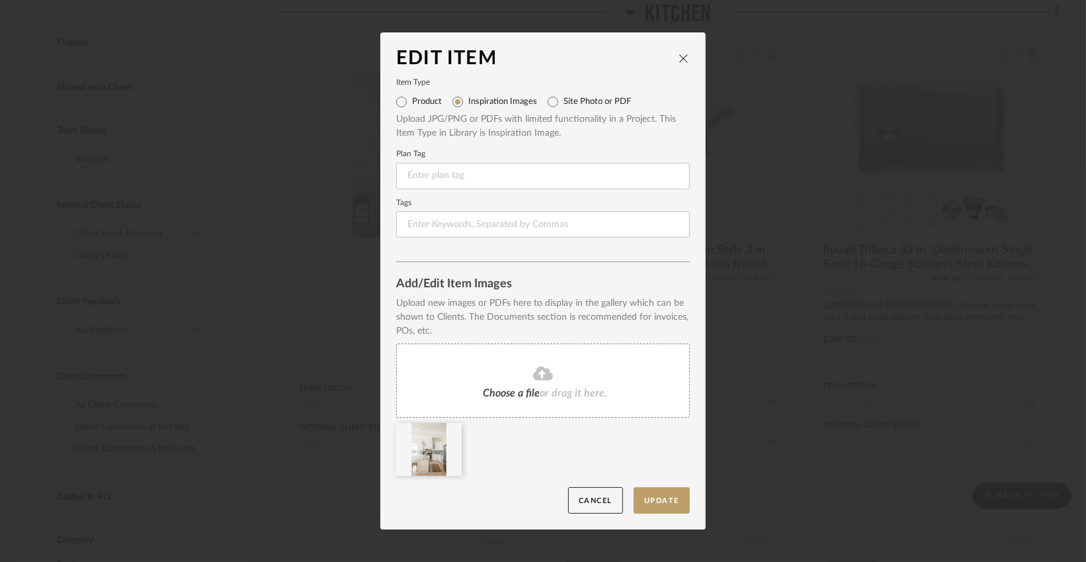
click at [525, 371] on fa-icon at bounding box center [543, 373] width 120 height 17
click at [533, 378] on icon at bounding box center [543, 373] width 20 height 14
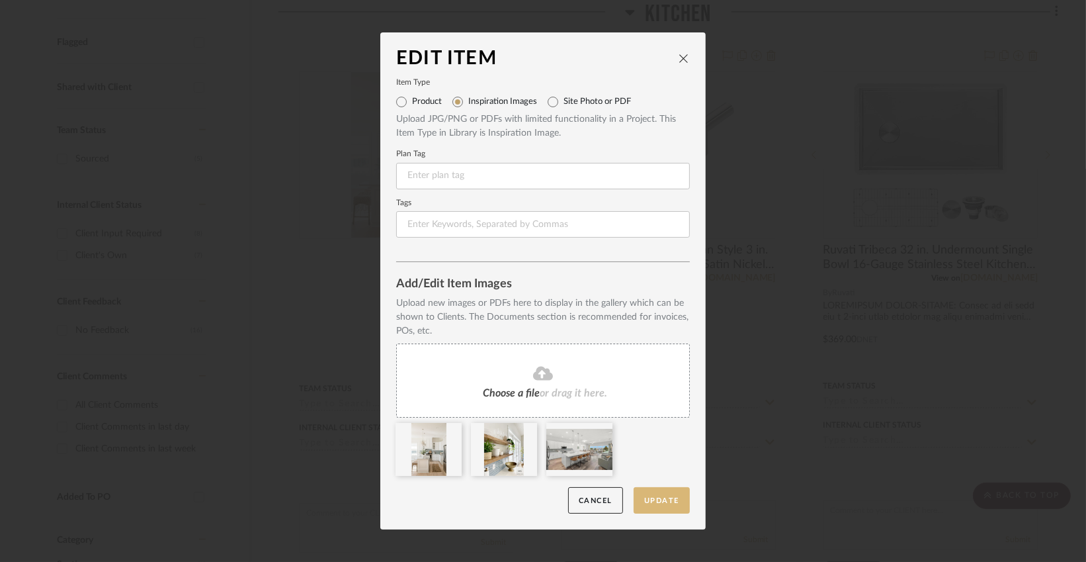
click at [662, 495] on button "Update" at bounding box center [662, 500] width 56 height 27
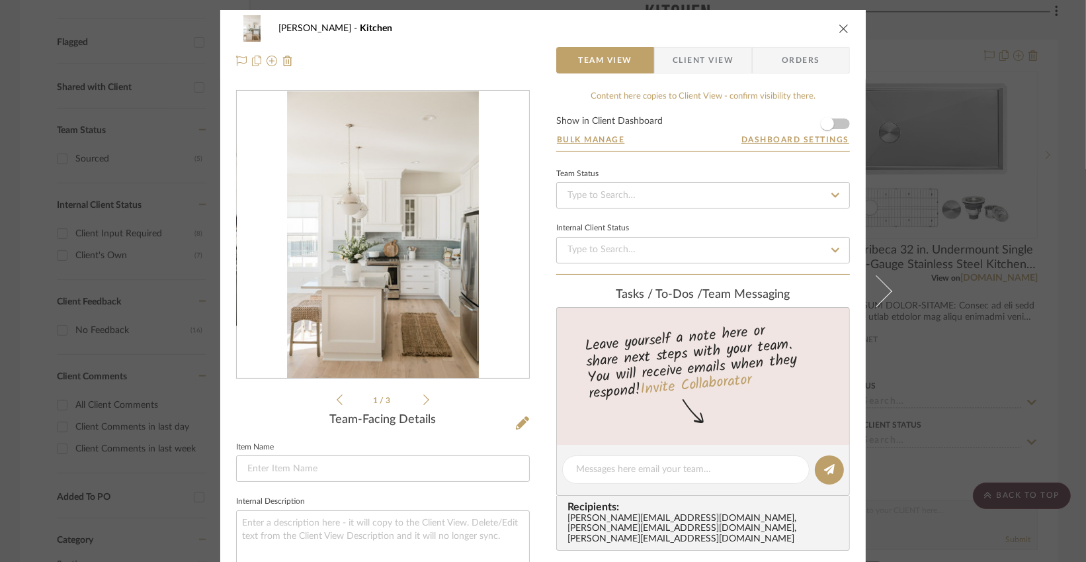
click at [423, 394] on icon at bounding box center [426, 400] width 6 height 12
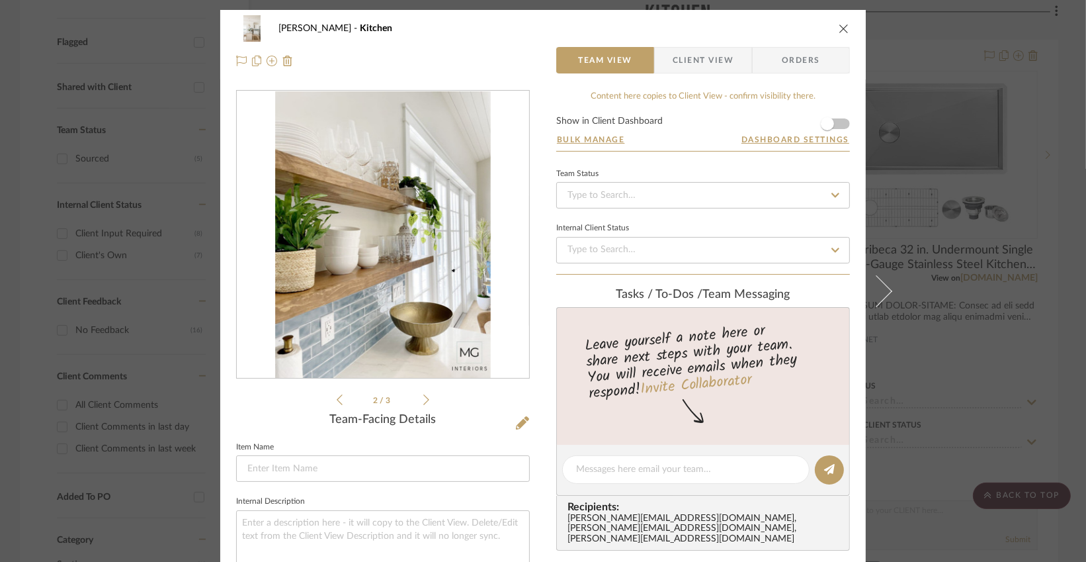
click at [423, 395] on icon at bounding box center [426, 400] width 6 height 12
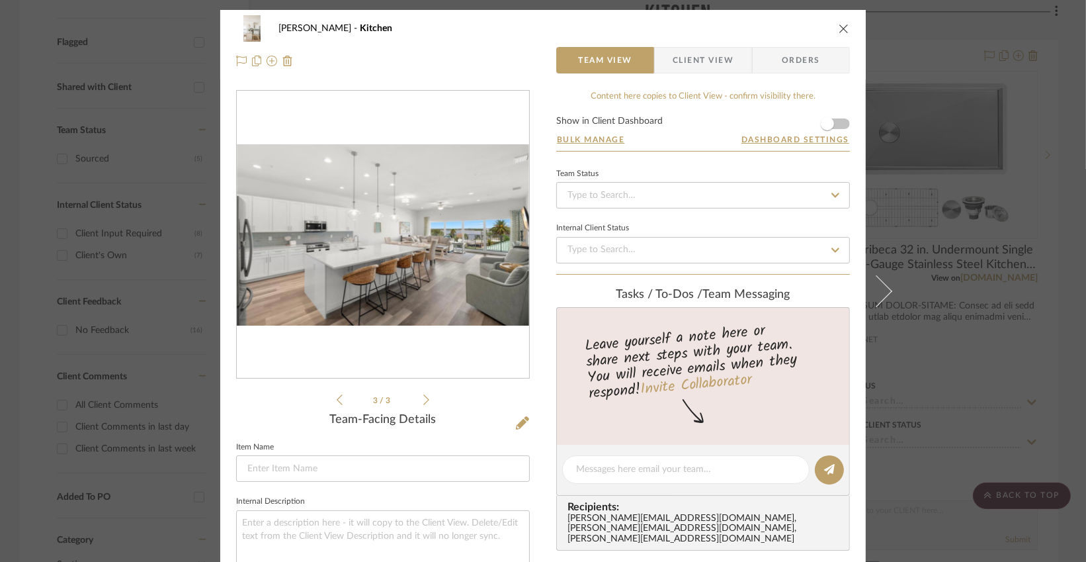
click at [366, 286] on img "2" at bounding box center [383, 234] width 292 height 181
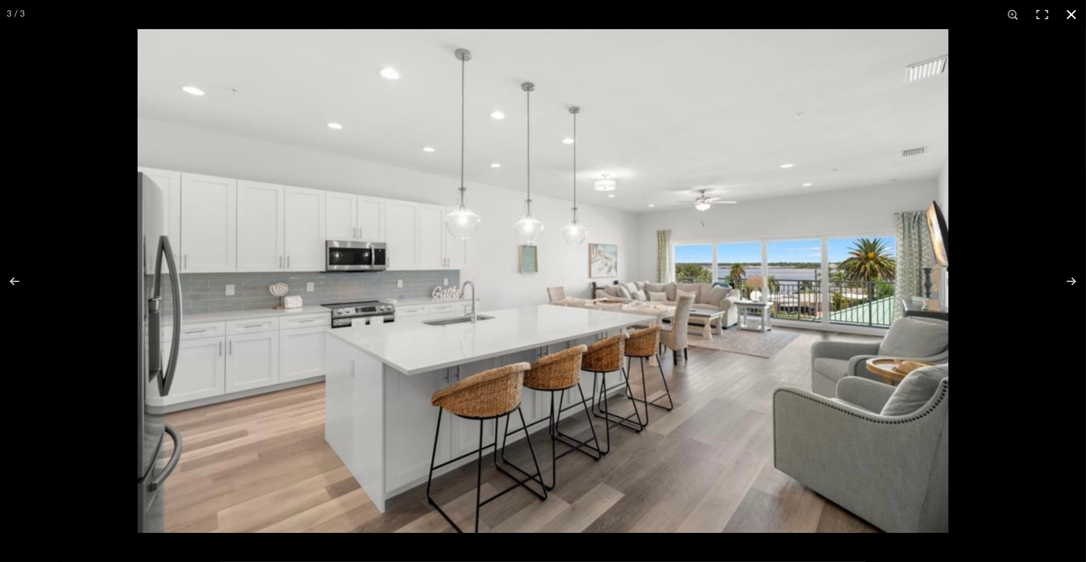
click at [1072, 13] on button at bounding box center [1071, 14] width 29 height 29
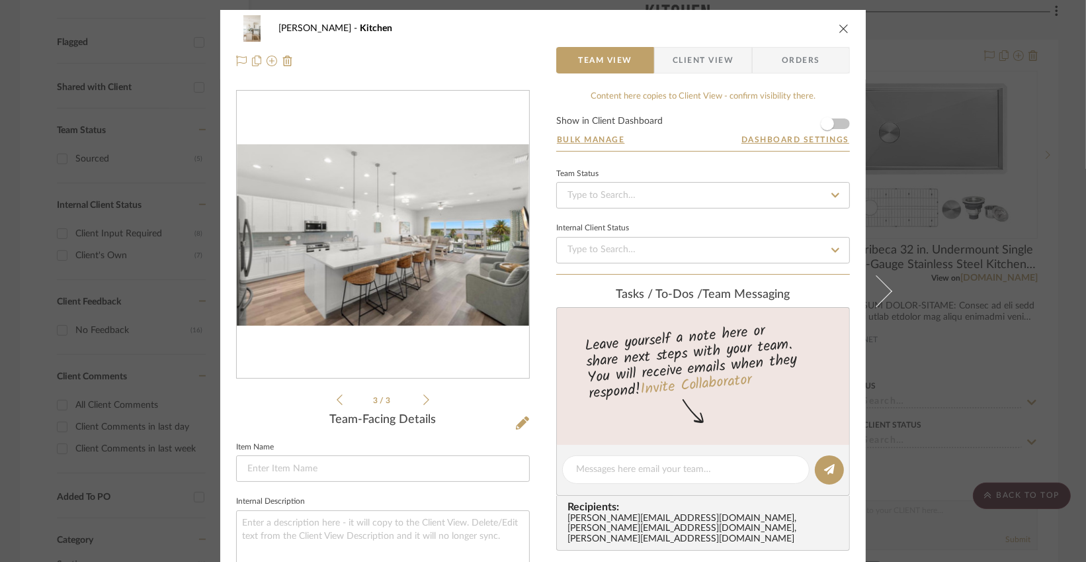
click at [831, 26] on div "Mike Hennessy Kitchen" at bounding box center [543, 28] width 614 height 26
click at [841, 23] on icon "close" at bounding box center [844, 28] width 11 height 11
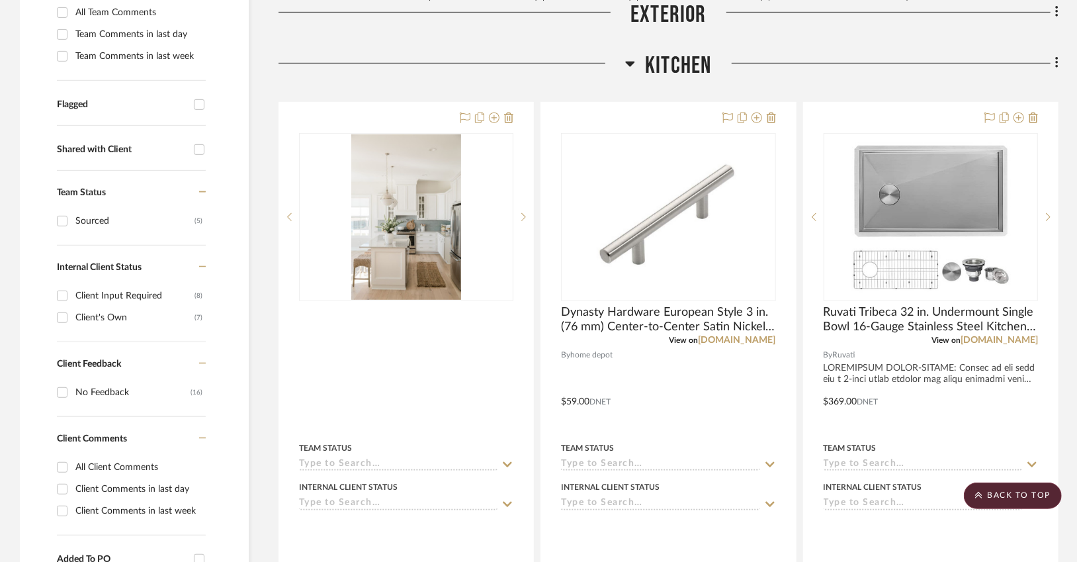
scroll to position [413, 0]
click at [405, 200] on img "0" at bounding box center [406, 217] width 110 height 165
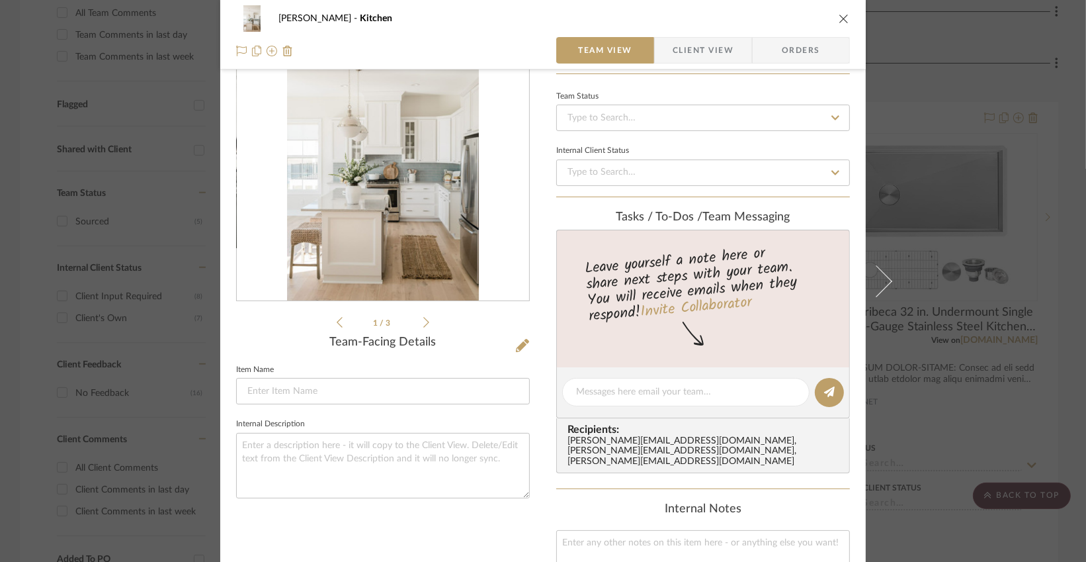
scroll to position [95, 0]
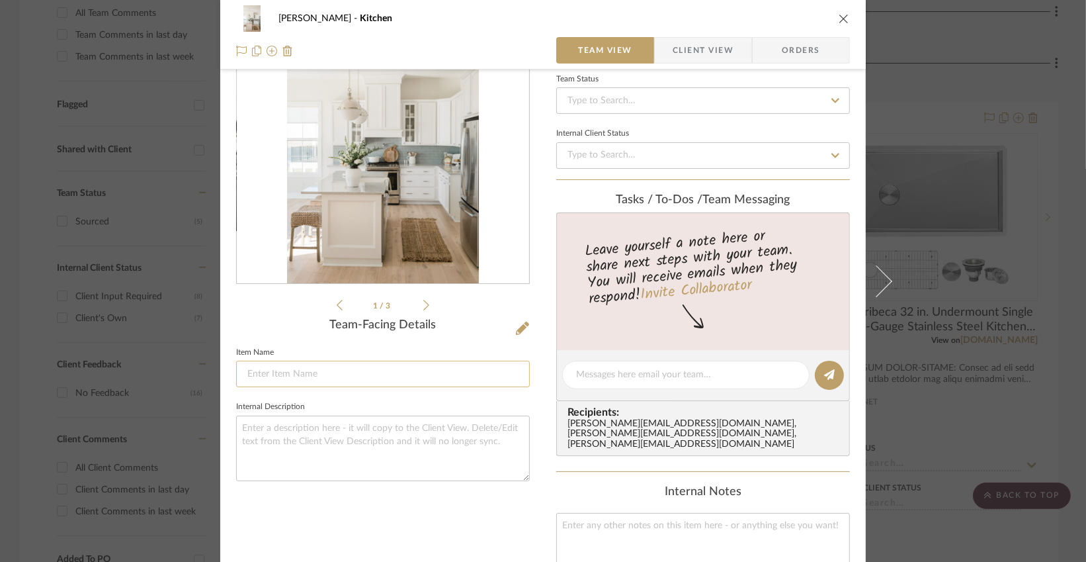
click at [455, 380] on input at bounding box center [383, 373] width 294 height 26
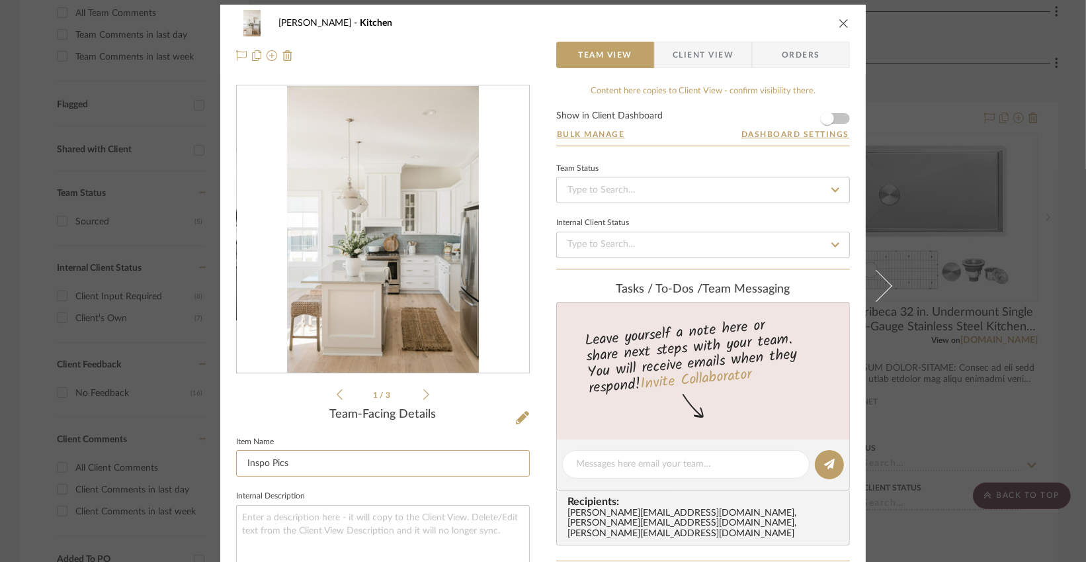
scroll to position [0, 0]
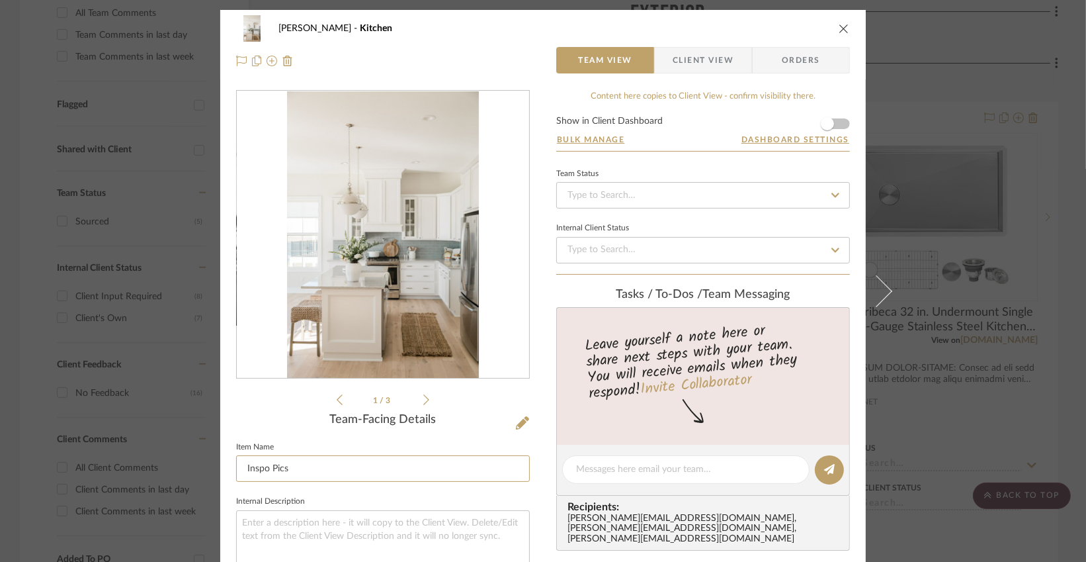
type input "Inspo Pics"
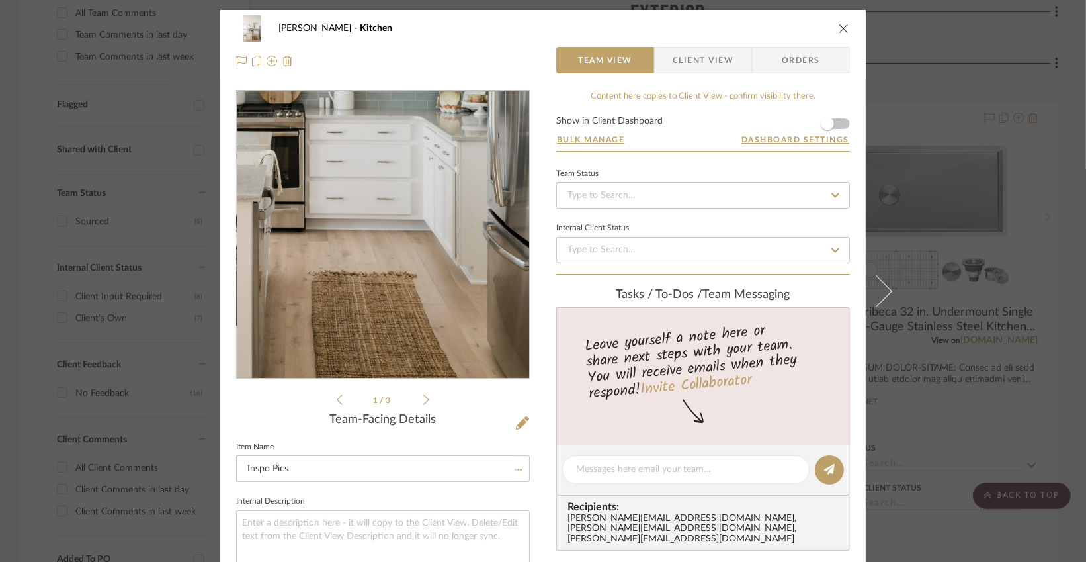
click at [421, 300] on img "0" at bounding box center [382, 234] width 191 height 287
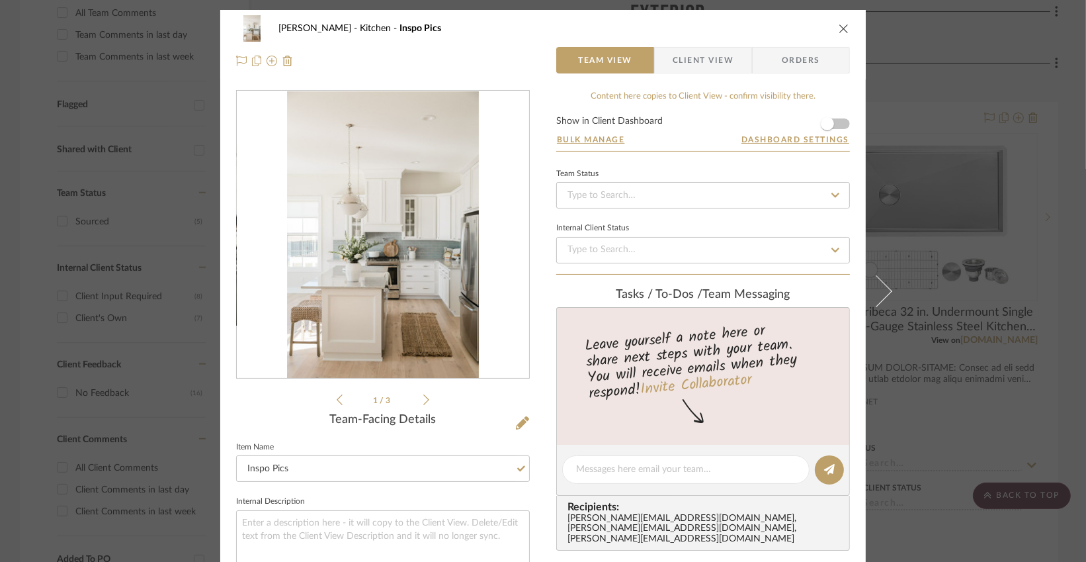
click at [431, 286] on img "0" at bounding box center [382, 234] width 191 height 287
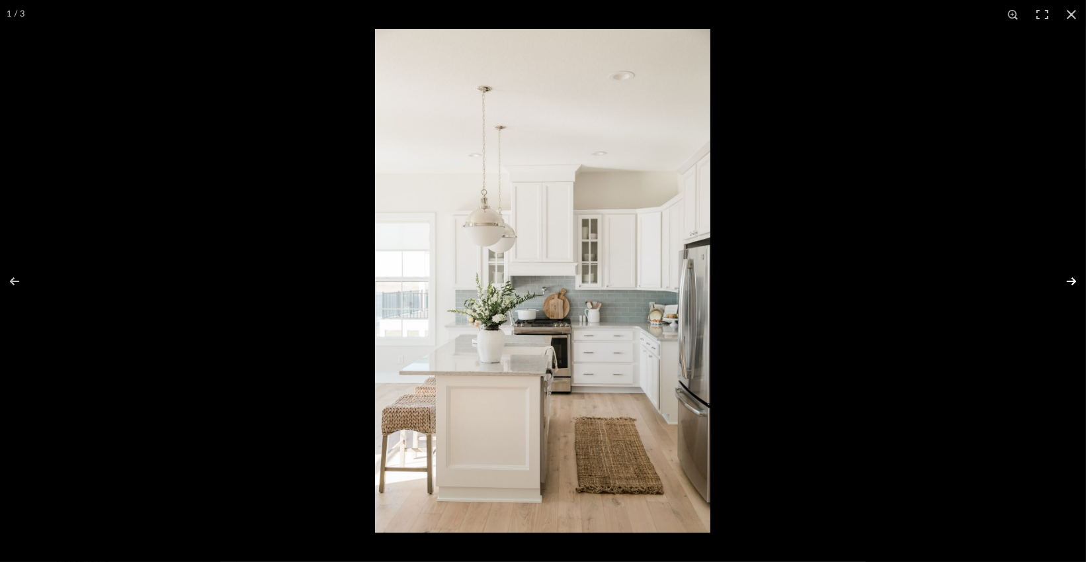
click at [1075, 281] on button at bounding box center [1063, 281] width 46 height 66
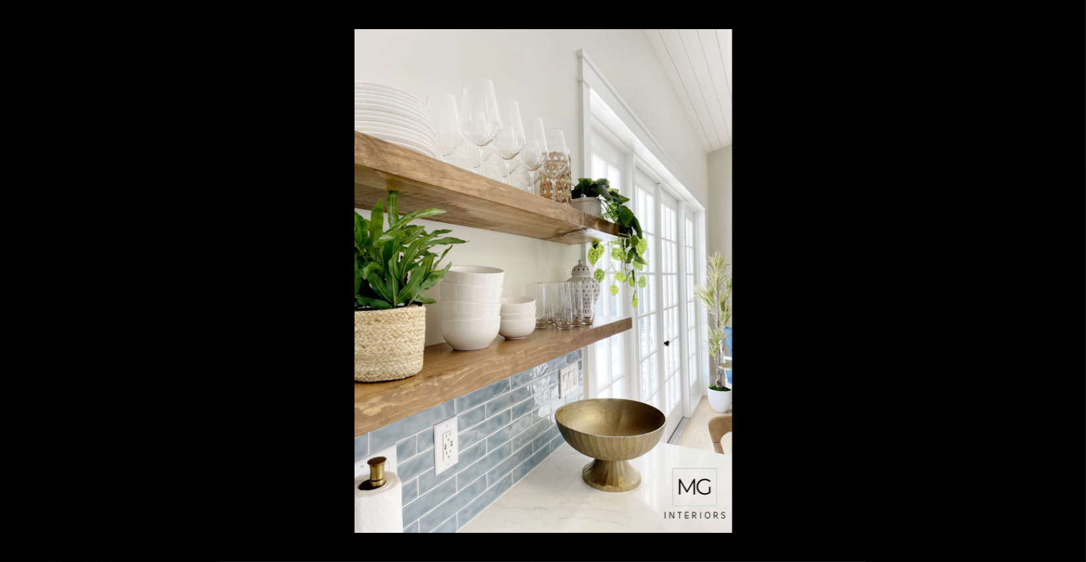
click at [1075, 281] on button at bounding box center [1063, 281] width 46 height 66
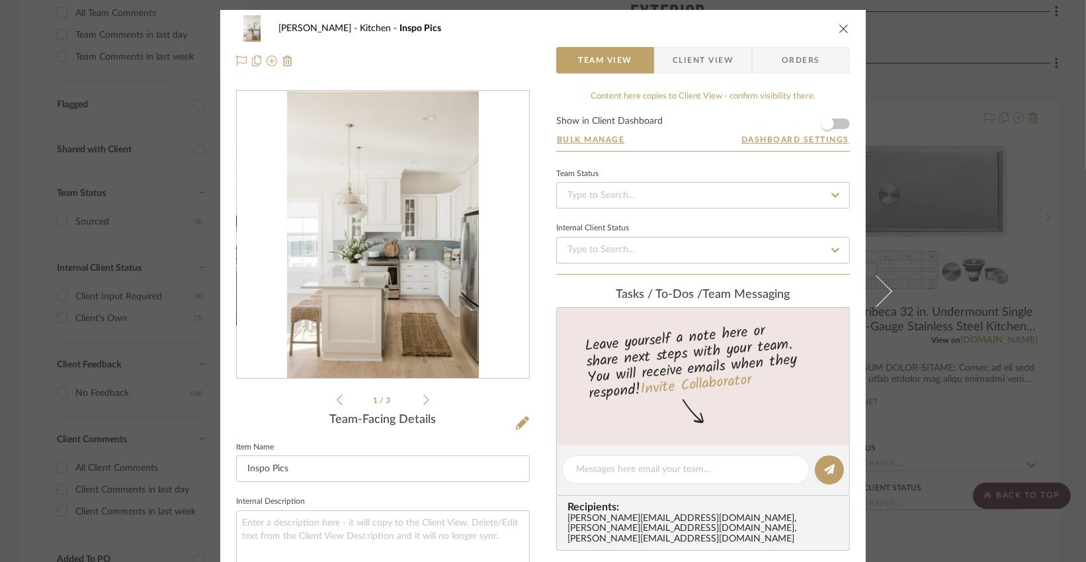
click at [840, 30] on icon "close" at bounding box center [844, 28] width 11 height 11
